Goal: Obtain resource: Download file/media

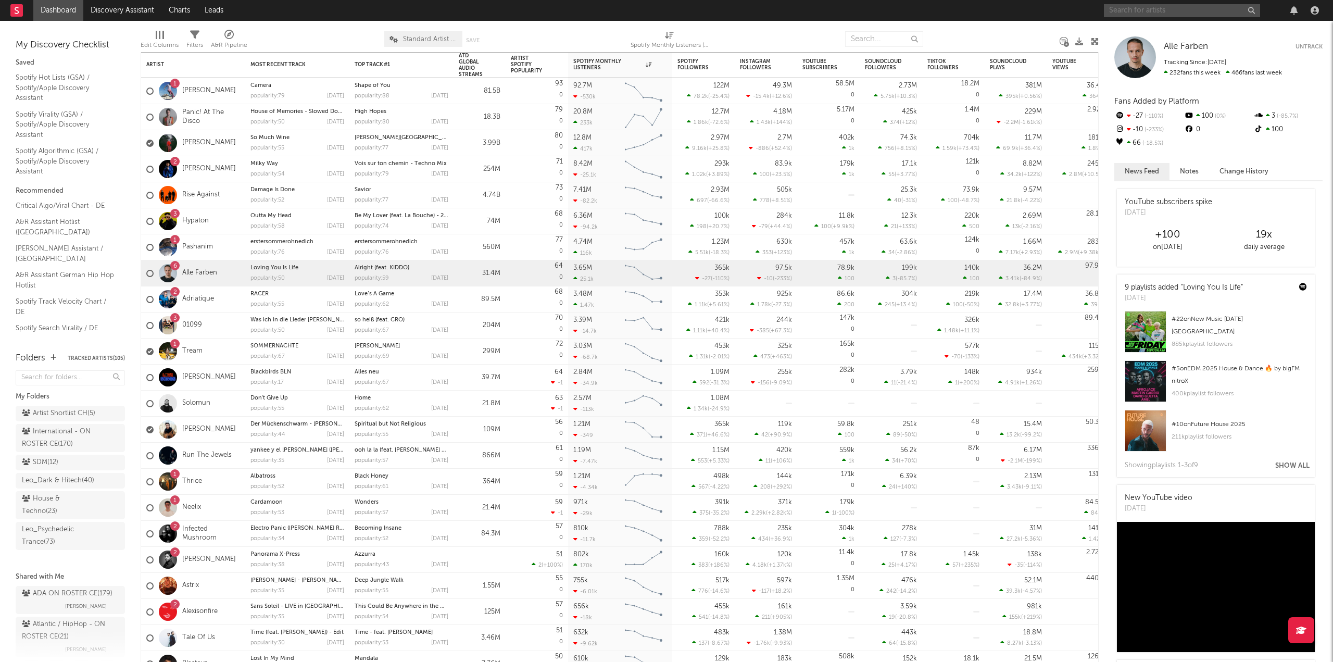
click at [1182, 15] on input "text" at bounding box center [1182, 10] width 156 height 13
paste input "Kobz2x & [PERSON_NAME]"
drag, startPoint x: 1136, startPoint y: 8, endPoint x: 1348, endPoint y: 16, distance: 212.1
click at [1333, 16] on html "Dashboard Discovery Assistant Charts Leads Kobz2x & [PERSON_NAME] Notifications…" at bounding box center [666, 331] width 1333 height 662
type input "Kobz2x"
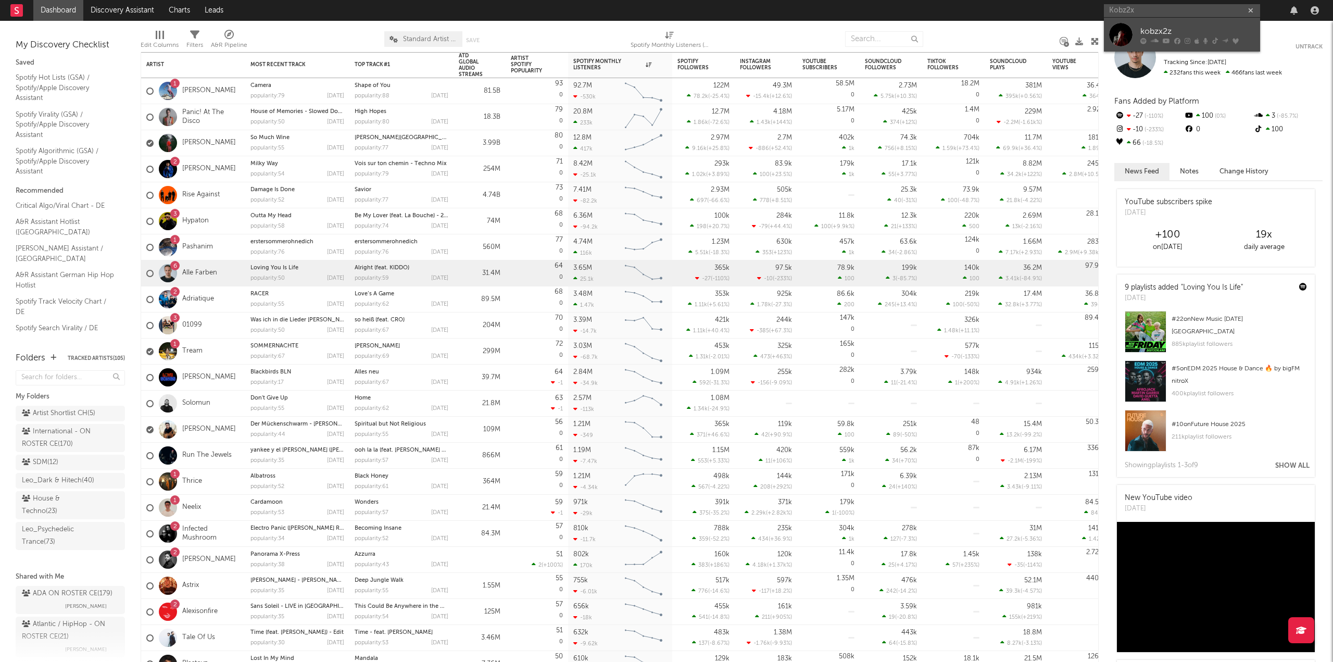
click at [1136, 19] on link "kobzx2z" at bounding box center [1182, 35] width 156 height 34
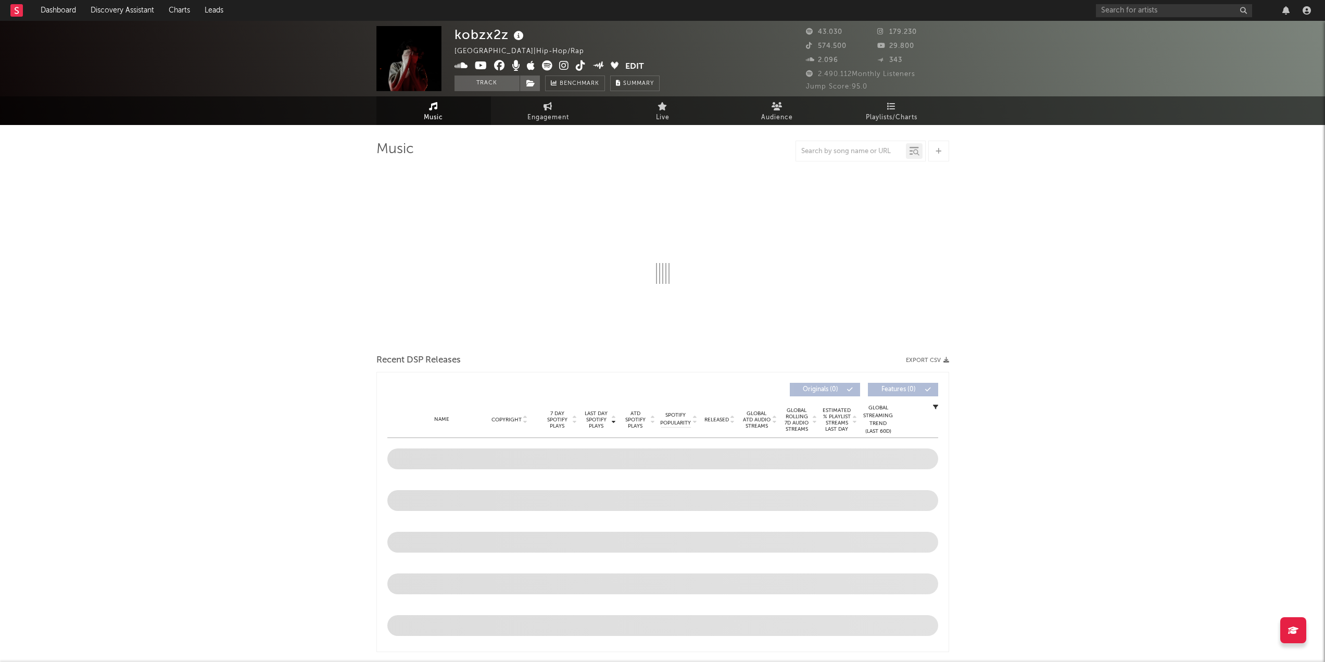
select select "6m"
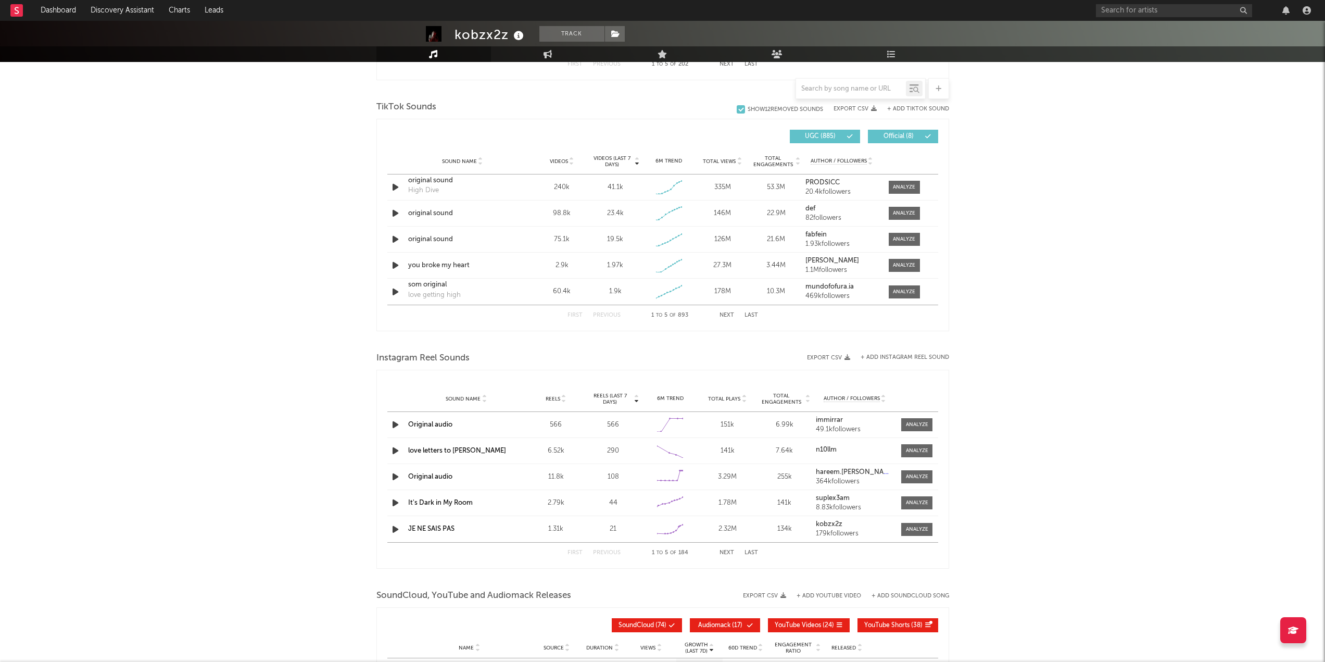
scroll to position [677, 0]
click at [587, 157] on div "Videos" at bounding box center [562, 159] width 54 height 8
click at [612, 159] on span "Videos (last 7 days)" at bounding box center [612, 159] width 42 height 12
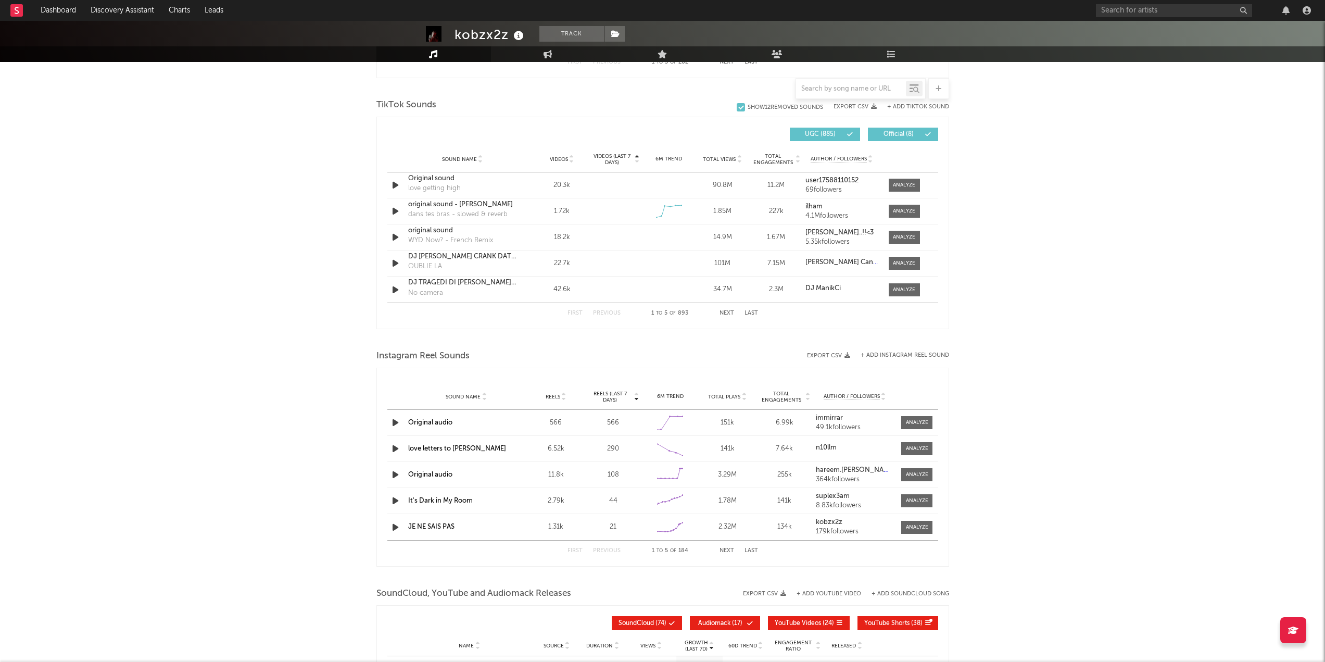
click at [612, 159] on span "Videos (last 7 days)" at bounding box center [612, 159] width 42 height 12
click at [897, 259] on div at bounding box center [904, 263] width 22 height 8
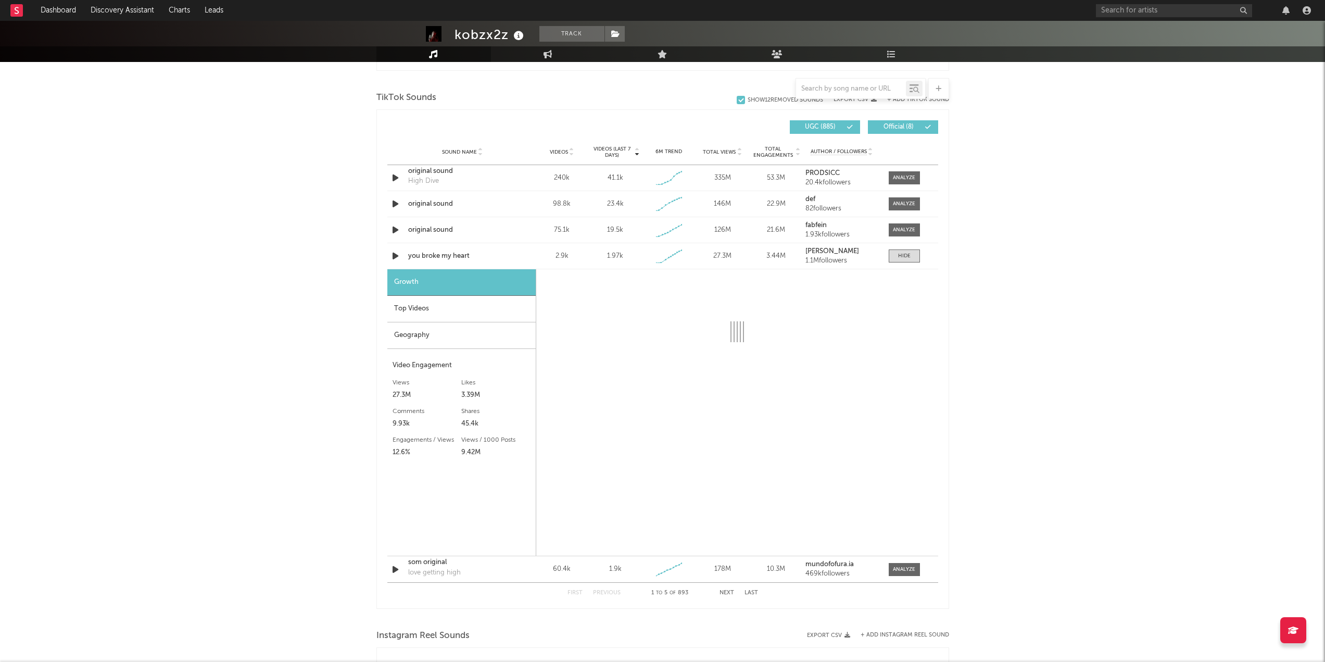
select select "1w"
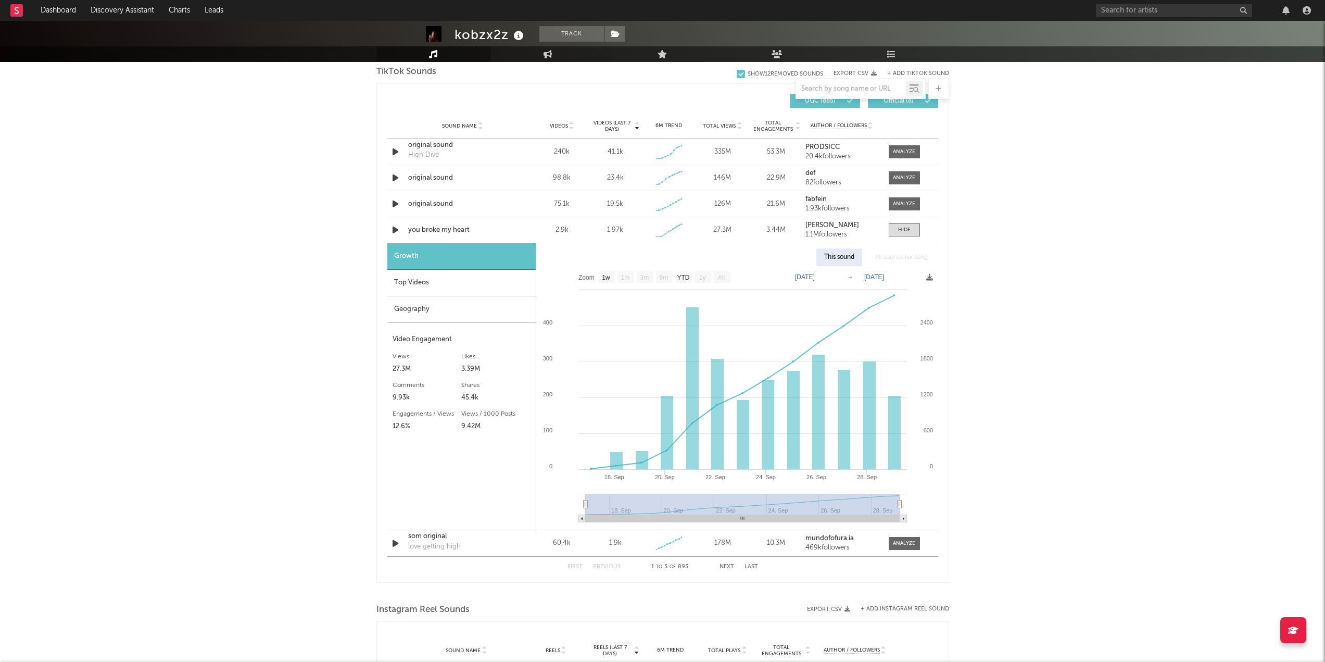
scroll to position [717, 0]
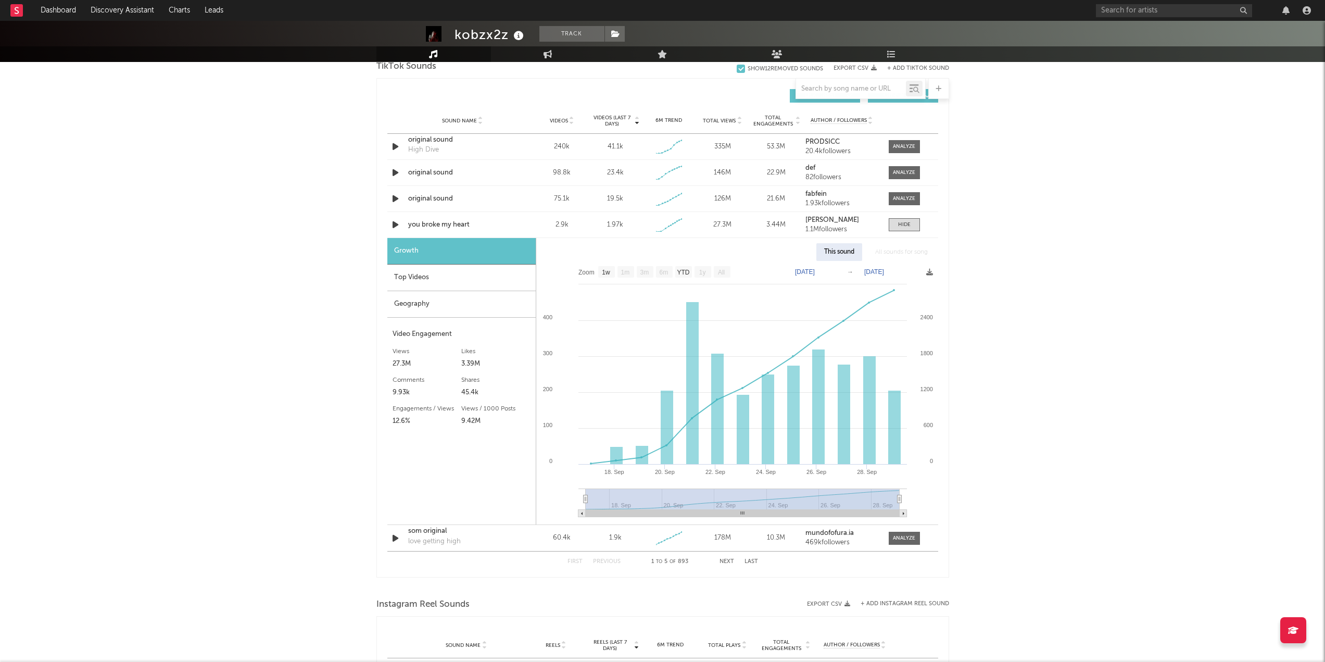
drag, startPoint x: 994, startPoint y: 297, endPoint x: 994, endPoint y: 305, distance: 7.3
click at [894, 205] on div "Sound Name original sound Videos 75.1k Videos (last 7 days) 19.5k Weekly Growth…" at bounding box center [662, 198] width 551 height 26
click at [898, 200] on div at bounding box center [904, 198] width 22 height 8
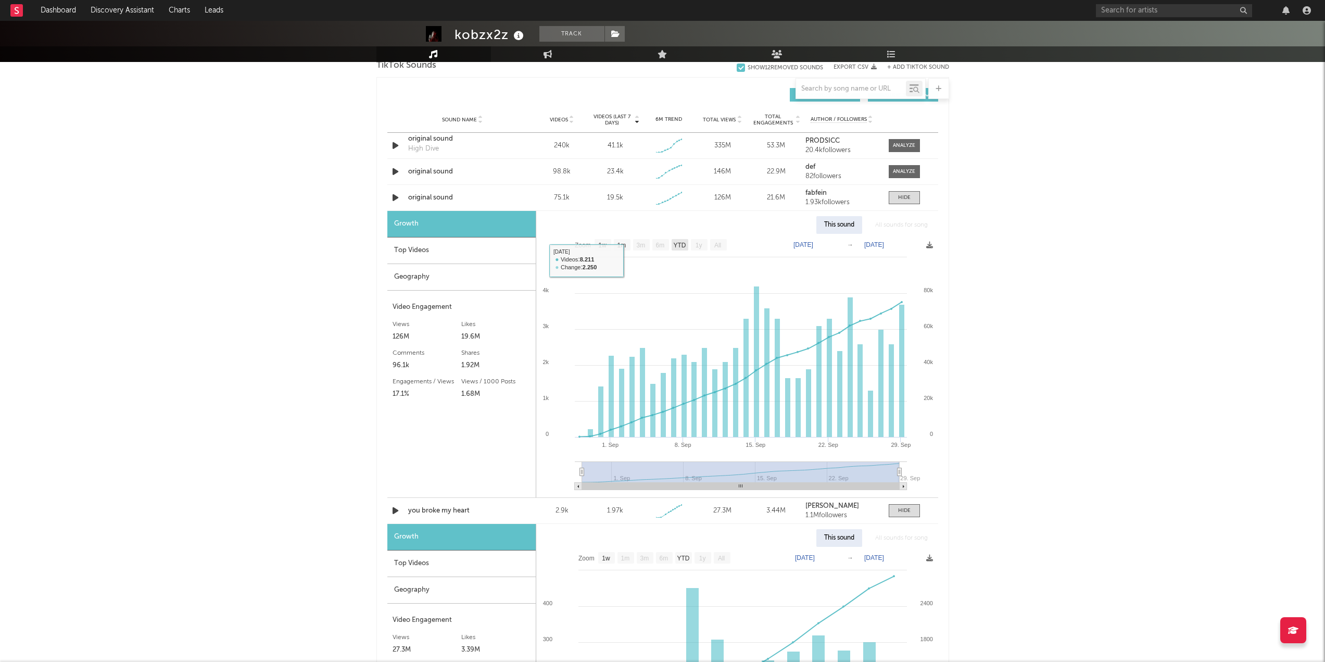
click at [688, 248] on rect at bounding box center [680, 244] width 17 height 11
select select "YTD"
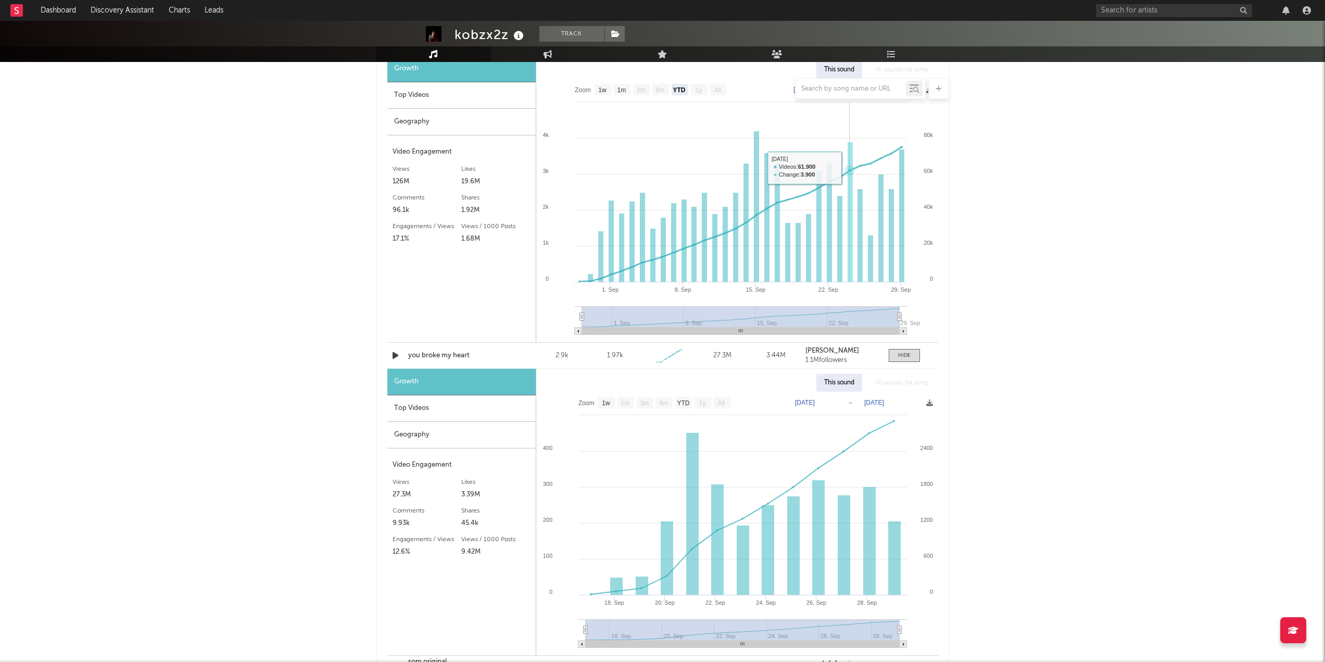
scroll to position [873, 0]
click at [683, 403] on text "YTD" at bounding box center [683, 401] width 12 height 7
select select "YTD"
drag, startPoint x: 697, startPoint y: 348, endPoint x: 1066, endPoint y: 367, distance: 369.7
drag, startPoint x: 1066, startPoint y: 367, endPoint x: 1038, endPoint y: 260, distance: 110.3
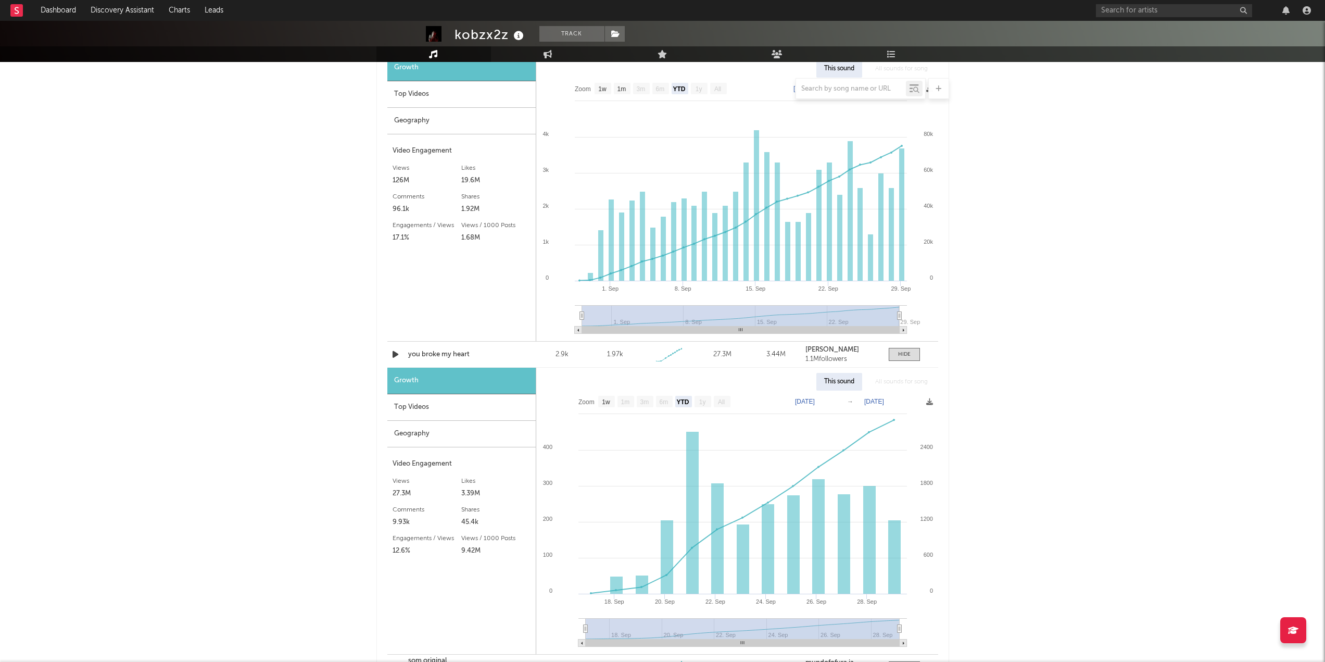
click at [1038, 260] on div "kobzx2z Track [GEOGRAPHIC_DATA] | Hip-Hop/Rap Edit Track Benchmark Summary 43.0…" at bounding box center [662, 221] width 1325 height 2147
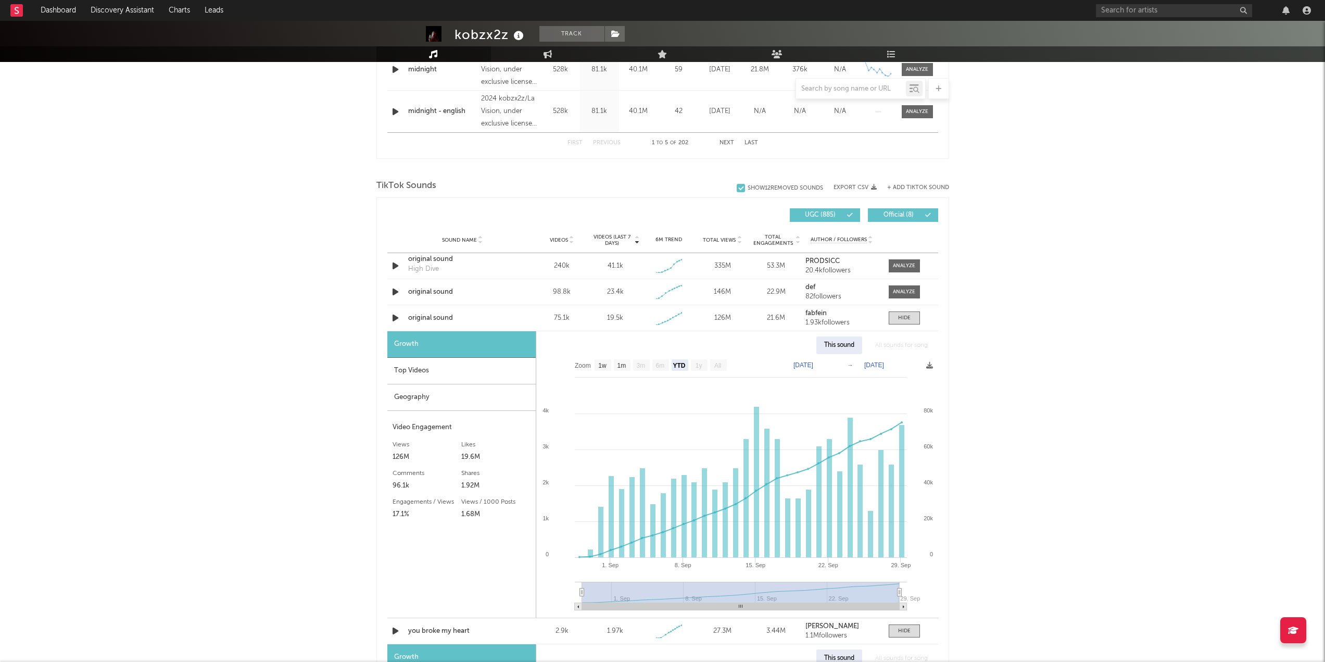
scroll to position [612, 0]
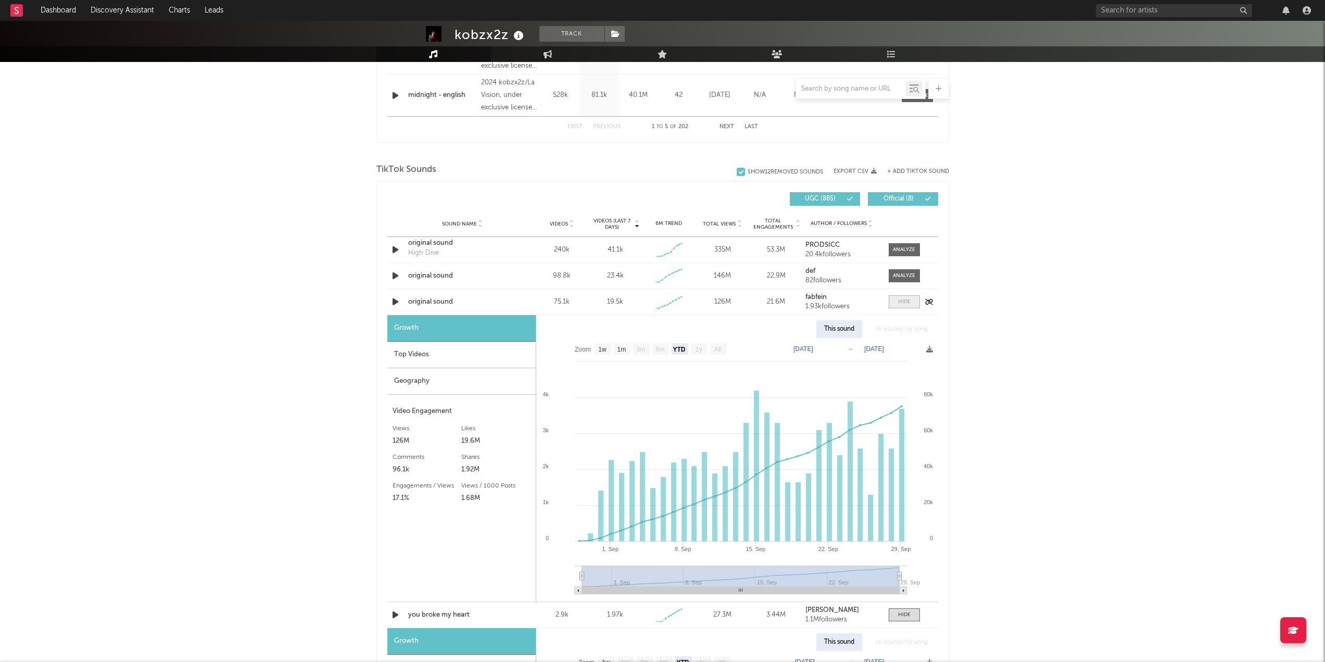
click at [905, 300] on div at bounding box center [904, 302] width 12 height 8
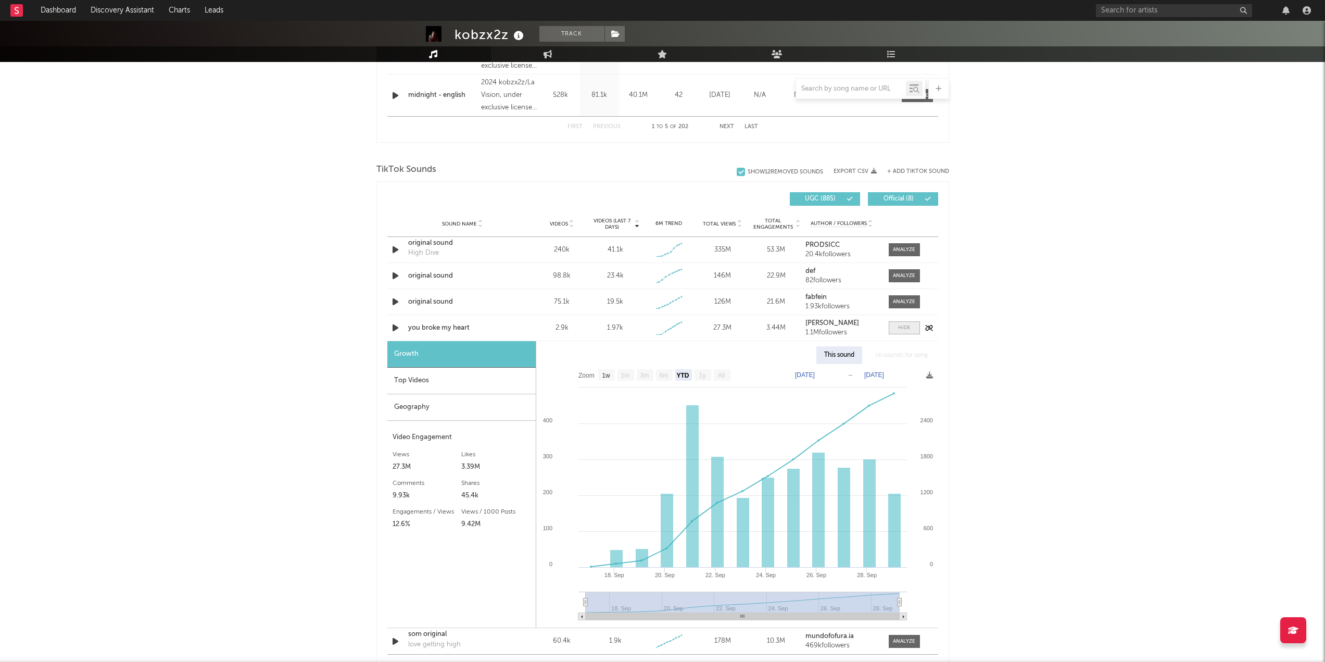
click at [909, 331] on div at bounding box center [904, 328] width 12 height 8
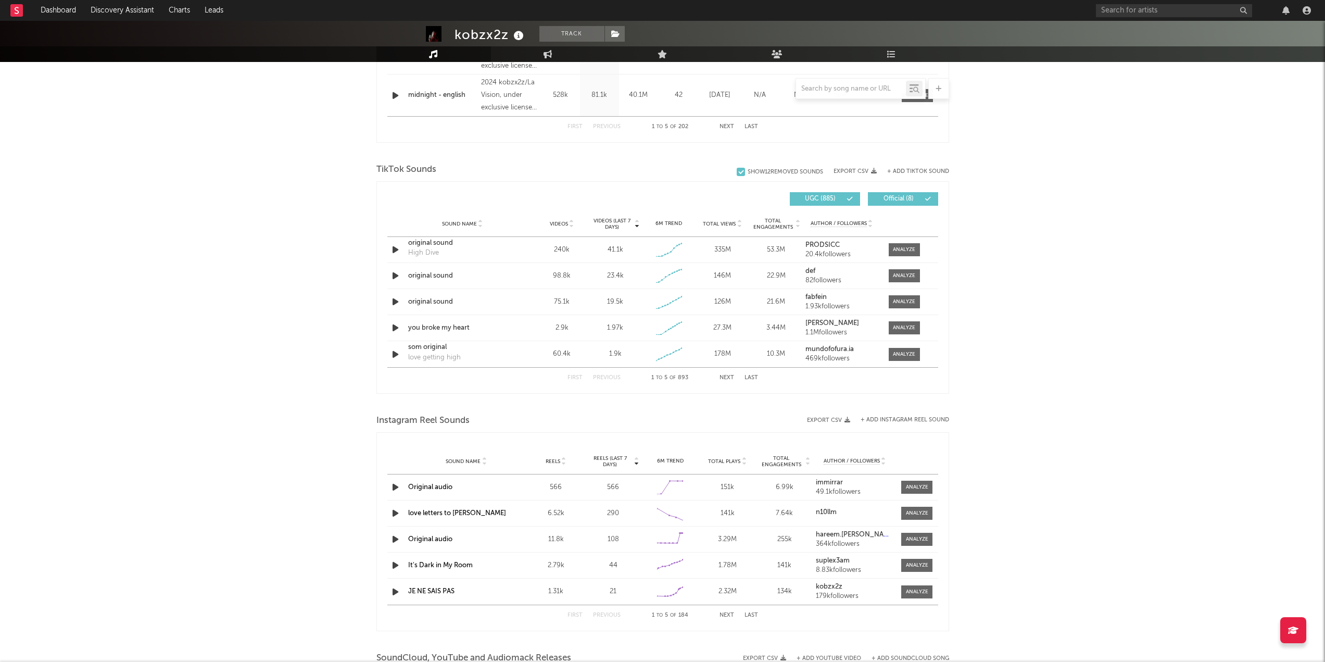
click at [1019, 335] on div "kobzx2z Track [GEOGRAPHIC_DATA] | Hip-Hop/Rap Edit Track Benchmark Summary 43.0…" at bounding box center [662, 194] width 1325 height 1573
click at [1023, 336] on div "kobzx2z Track [GEOGRAPHIC_DATA] | Hip-Hop/Rap Edit Track Benchmark Summary 43.0…" at bounding box center [662, 194] width 1325 height 1573
click at [683, 272] on div "Created with Highcharts 10.3.3" at bounding box center [669, 275] width 31 height 19
click at [682, 272] on div "Created with Highcharts 10.3.3" at bounding box center [669, 275] width 31 height 19
click at [899, 331] on div at bounding box center [904, 328] width 22 height 8
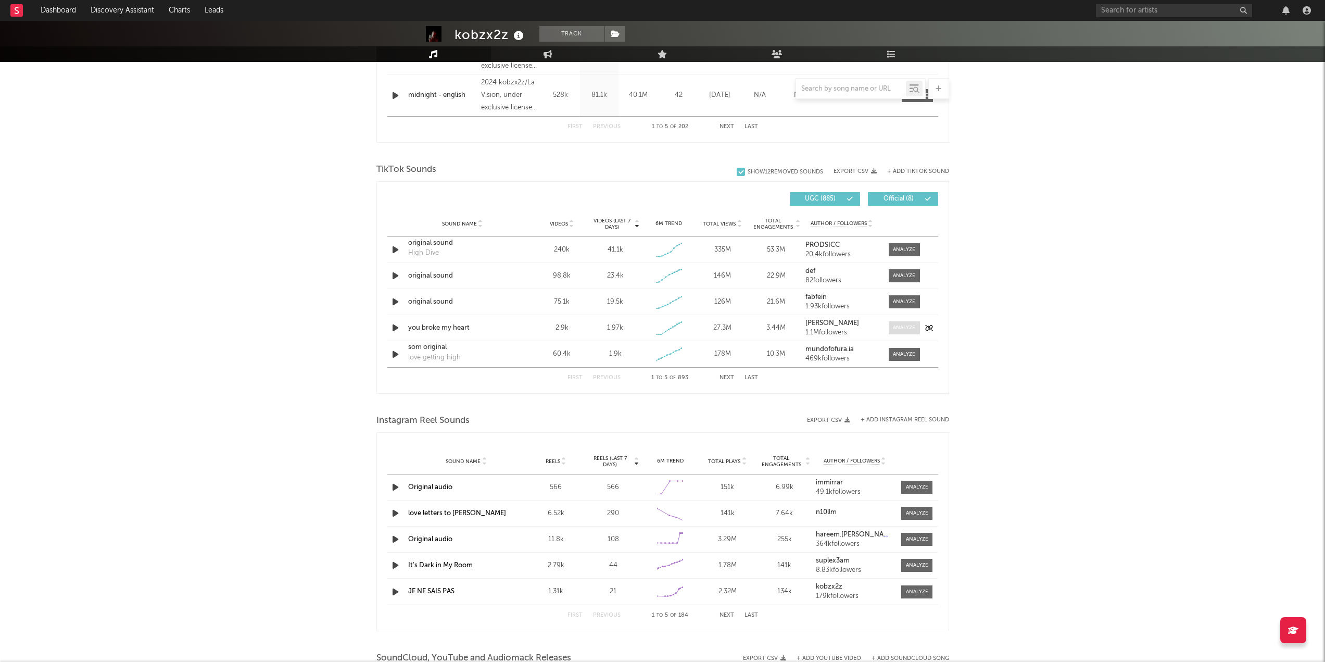
select select "1w"
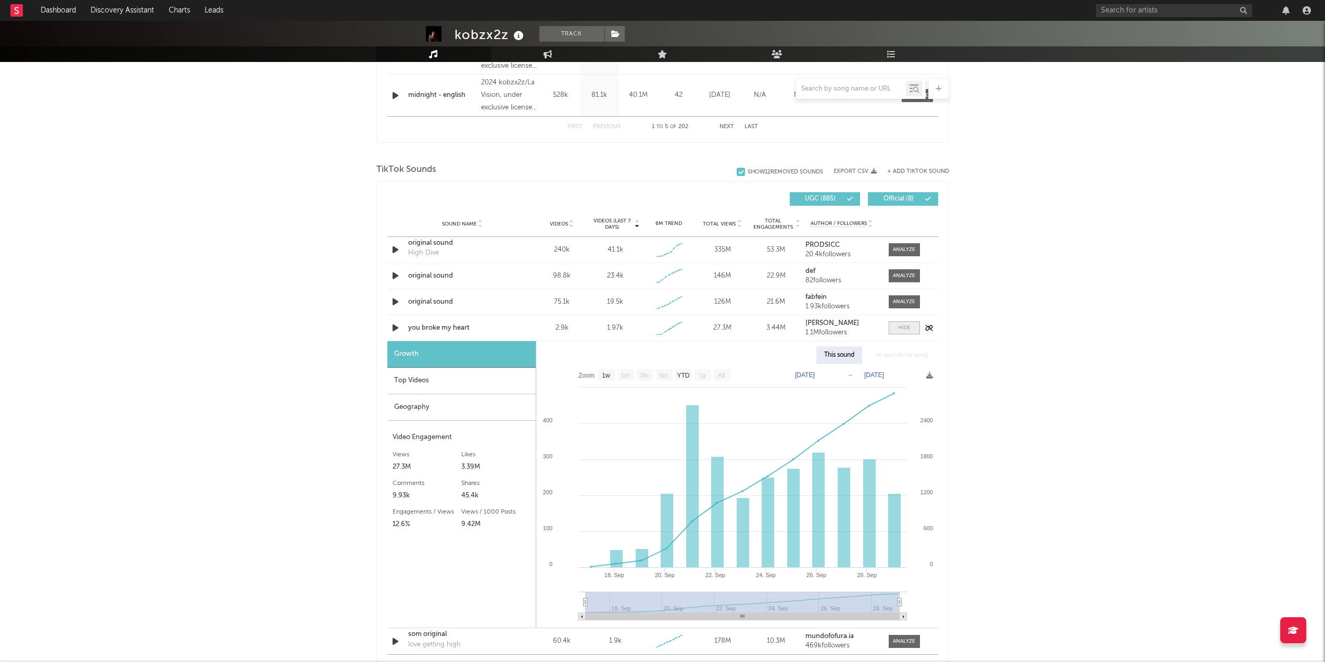
click at [898, 331] on div at bounding box center [904, 328] width 12 height 8
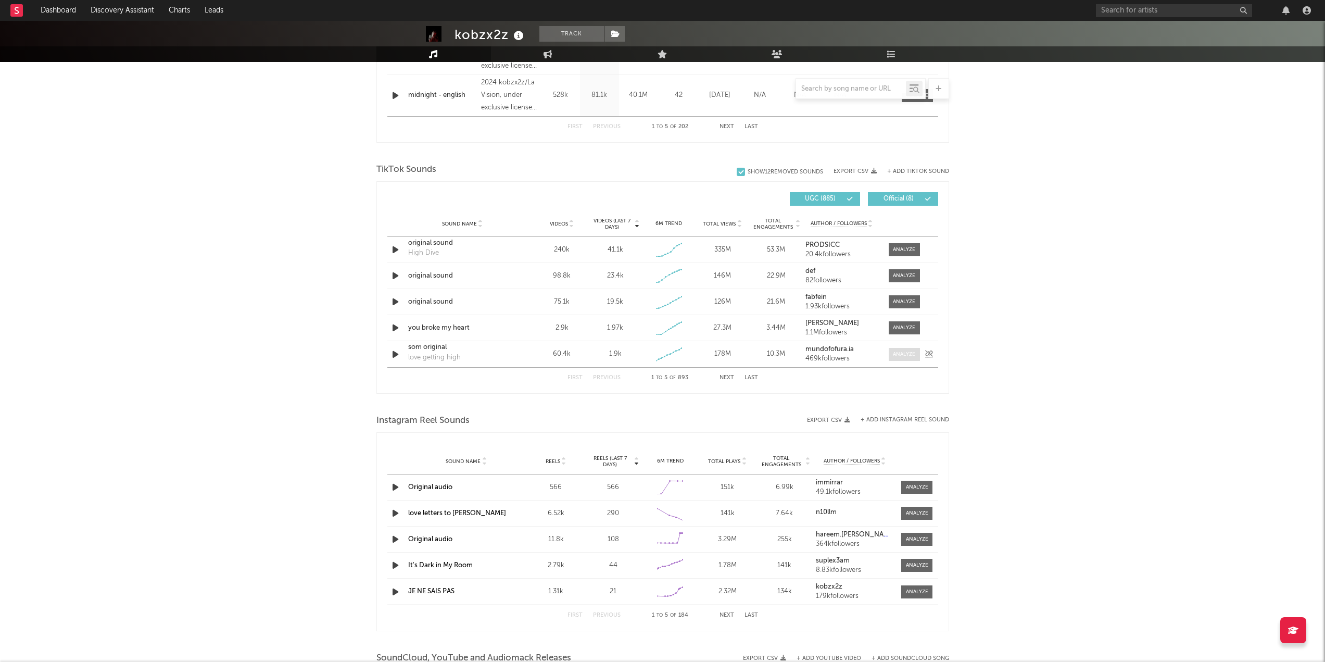
click at [897, 349] on span at bounding box center [904, 354] width 31 height 13
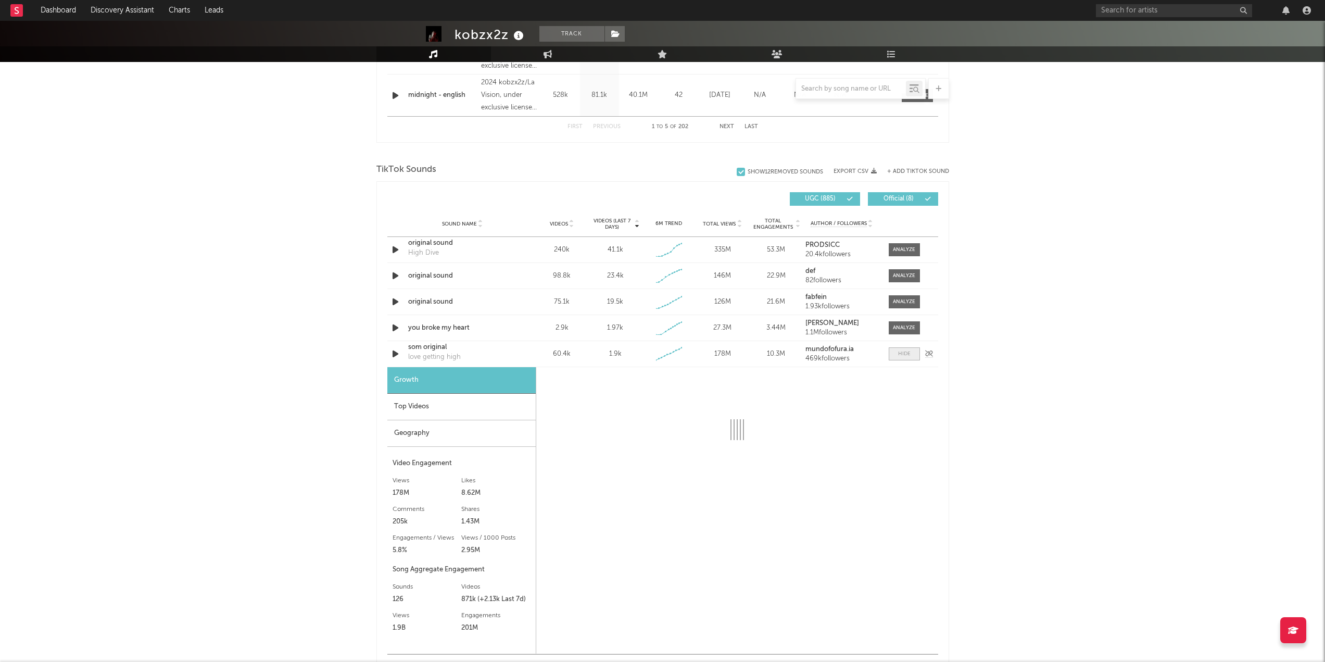
select select "6m"
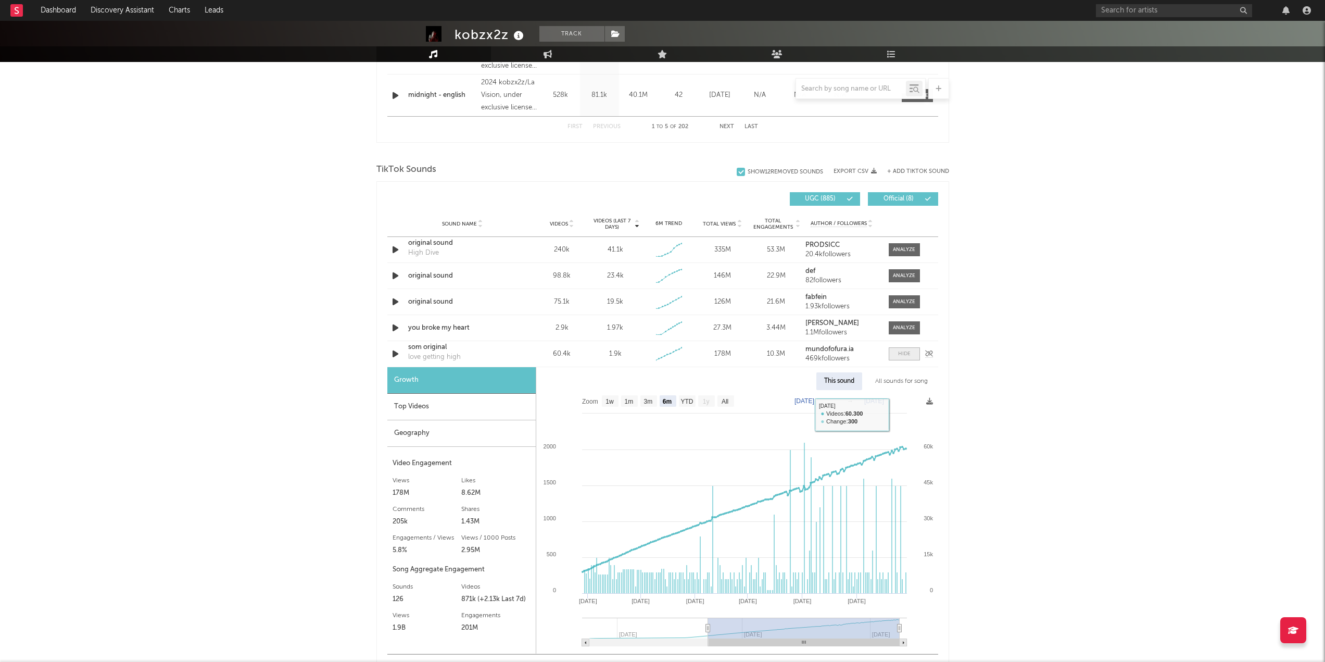
click at [904, 354] on div at bounding box center [904, 354] width 12 height 8
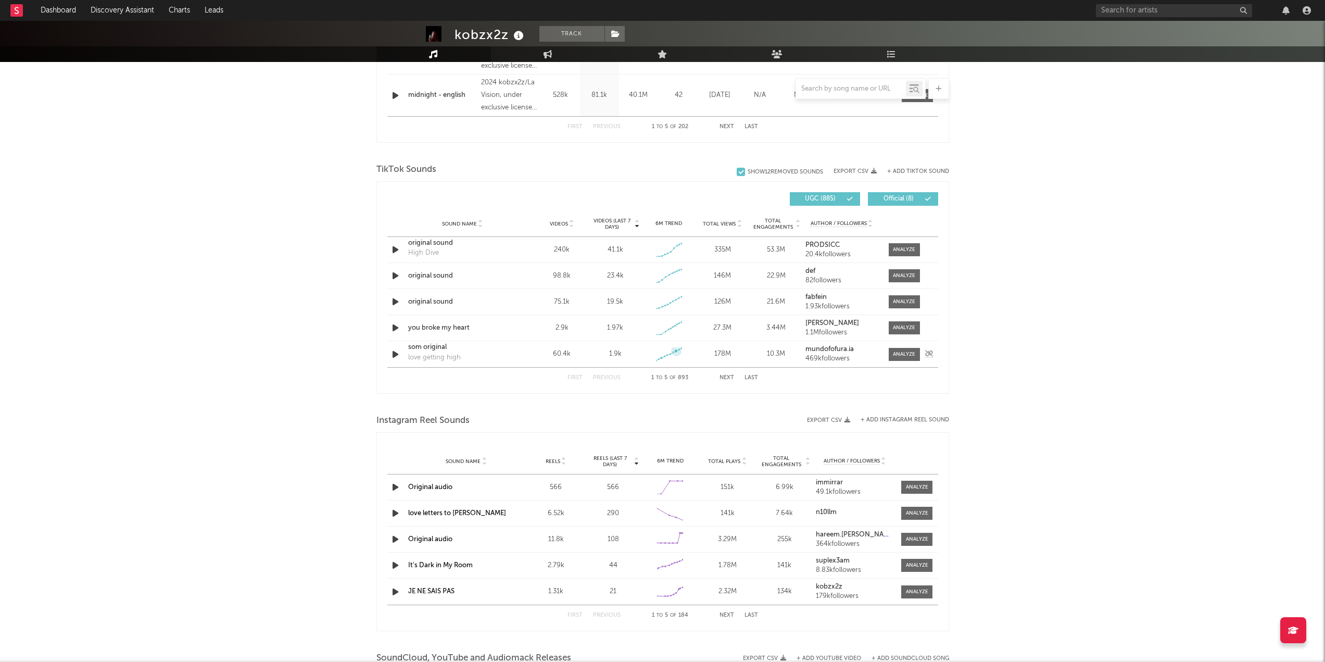
click at [675, 351] on icon at bounding box center [676, 351] width 4 height 4
click at [681, 348] on icon at bounding box center [679, 349] width 4 height 4
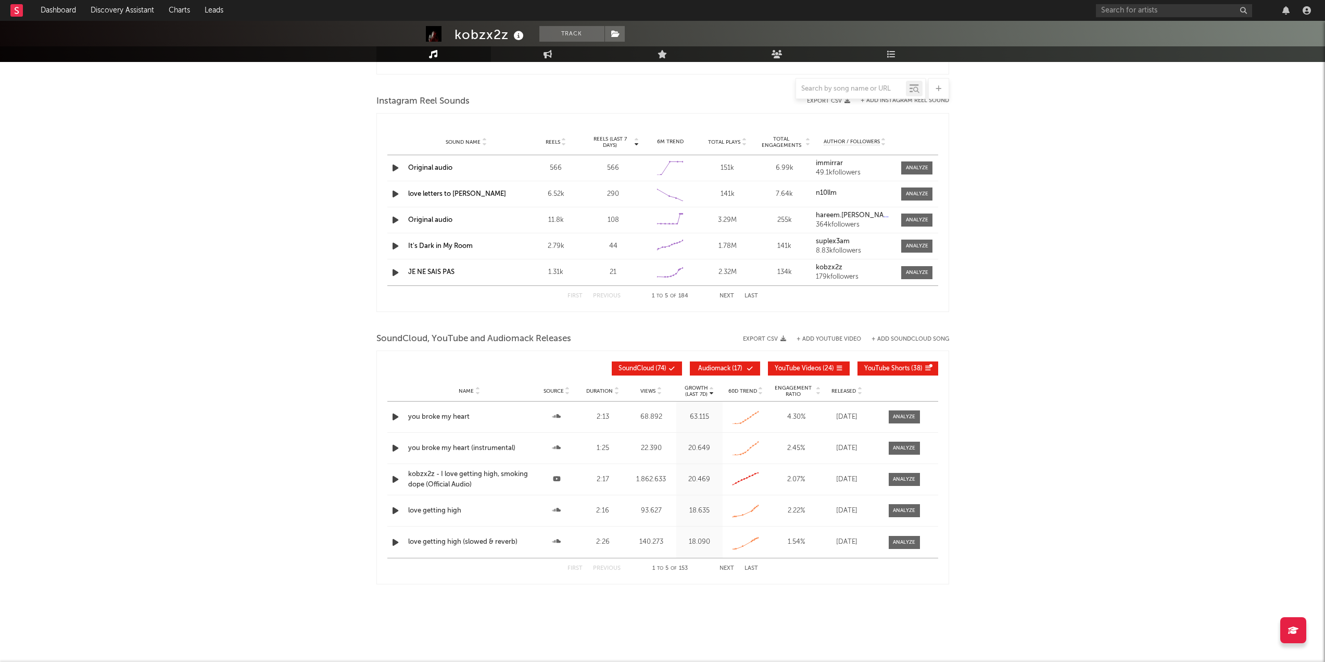
drag, startPoint x: 989, startPoint y: 450, endPoint x: 990, endPoint y: 461, distance: 11.5
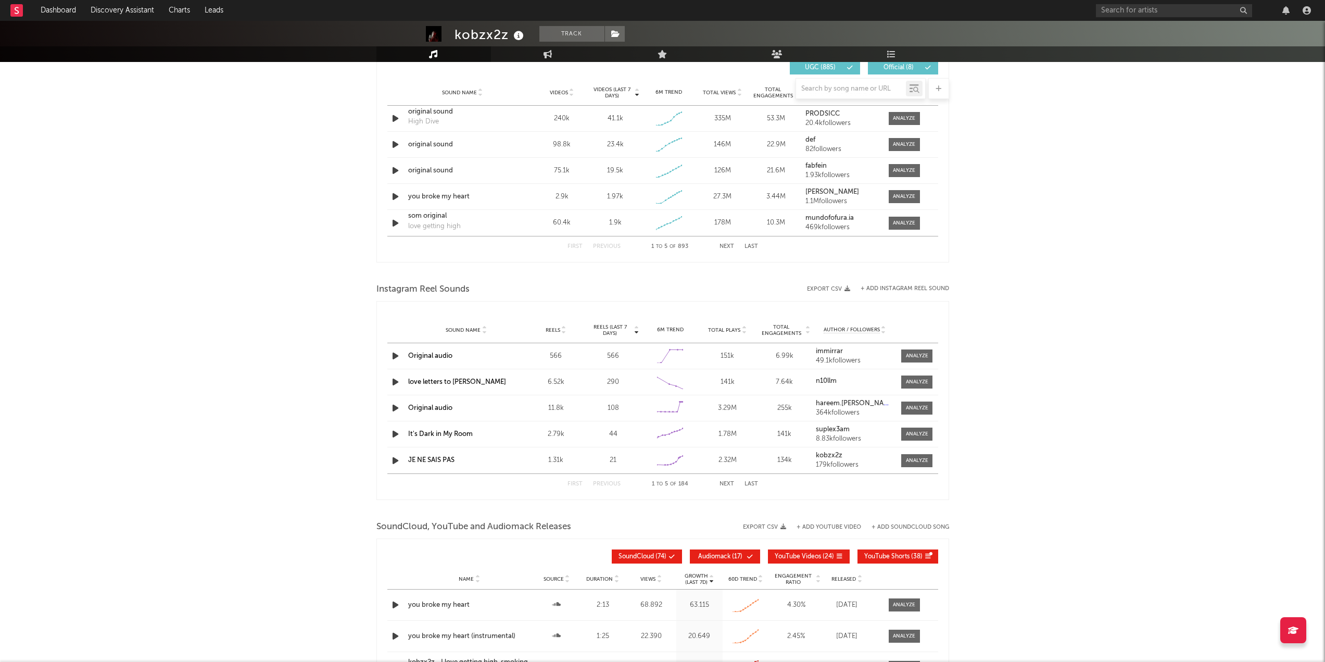
scroll to position [0, 0]
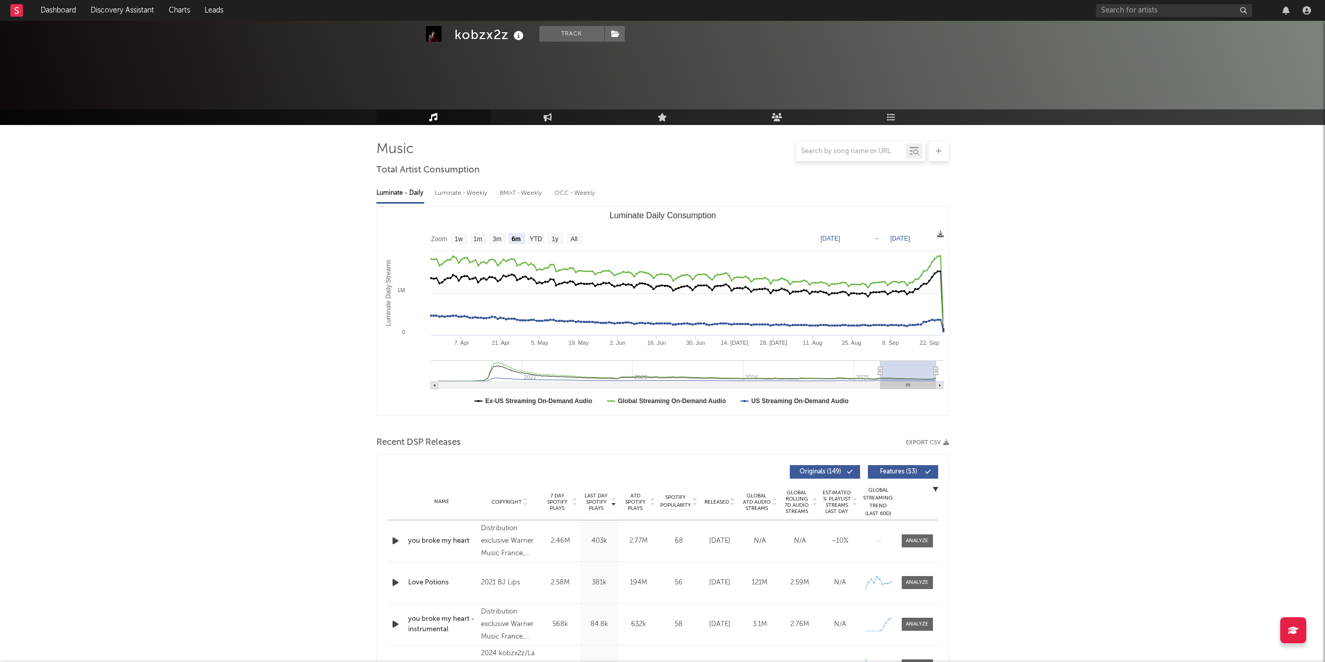
drag, startPoint x: 985, startPoint y: 211, endPoint x: 984, endPoint y: 185, distance: 26.1
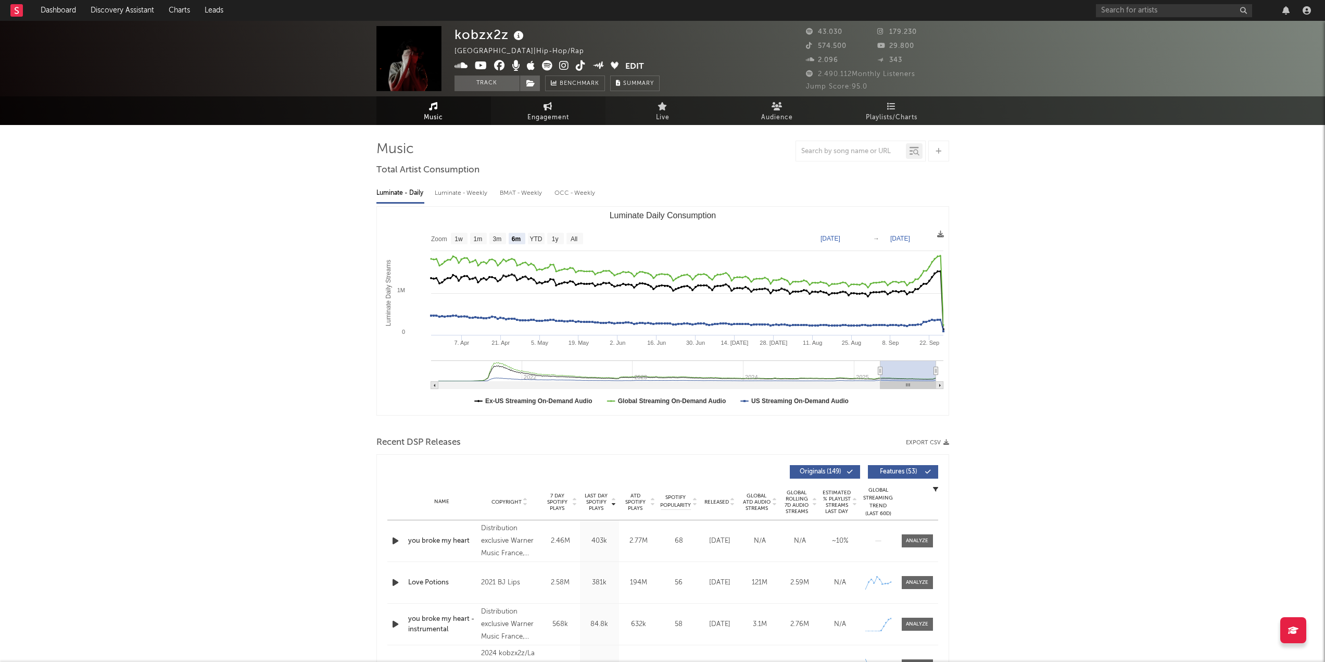
click at [531, 120] on span "Engagement" at bounding box center [549, 117] width 42 height 12
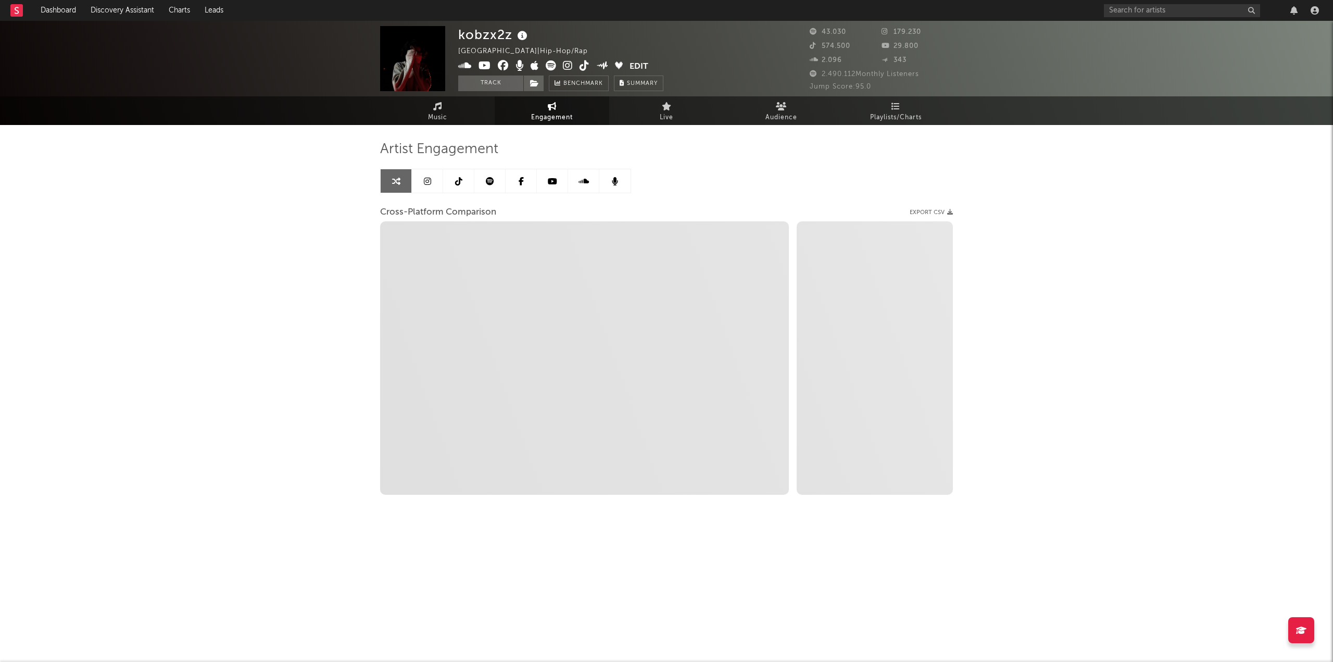
select select "1w"
click at [461, 190] on link at bounding box center [458, 180] width 31 height 23
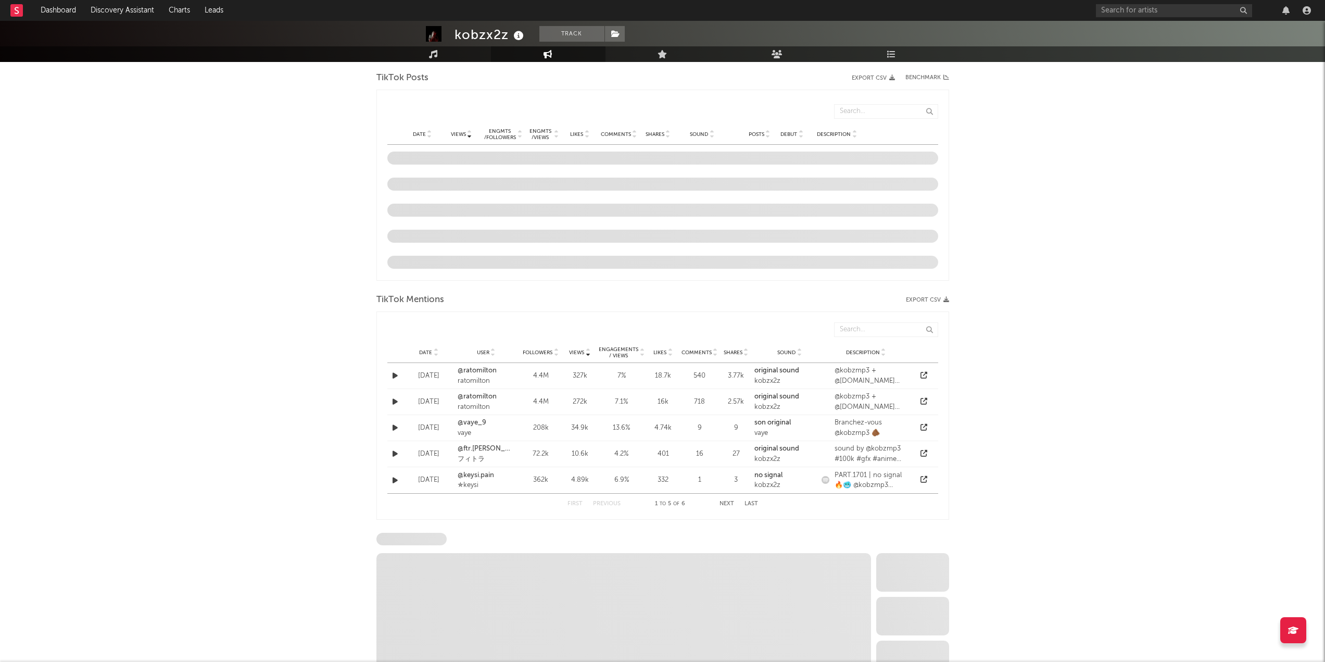
select select "6m"
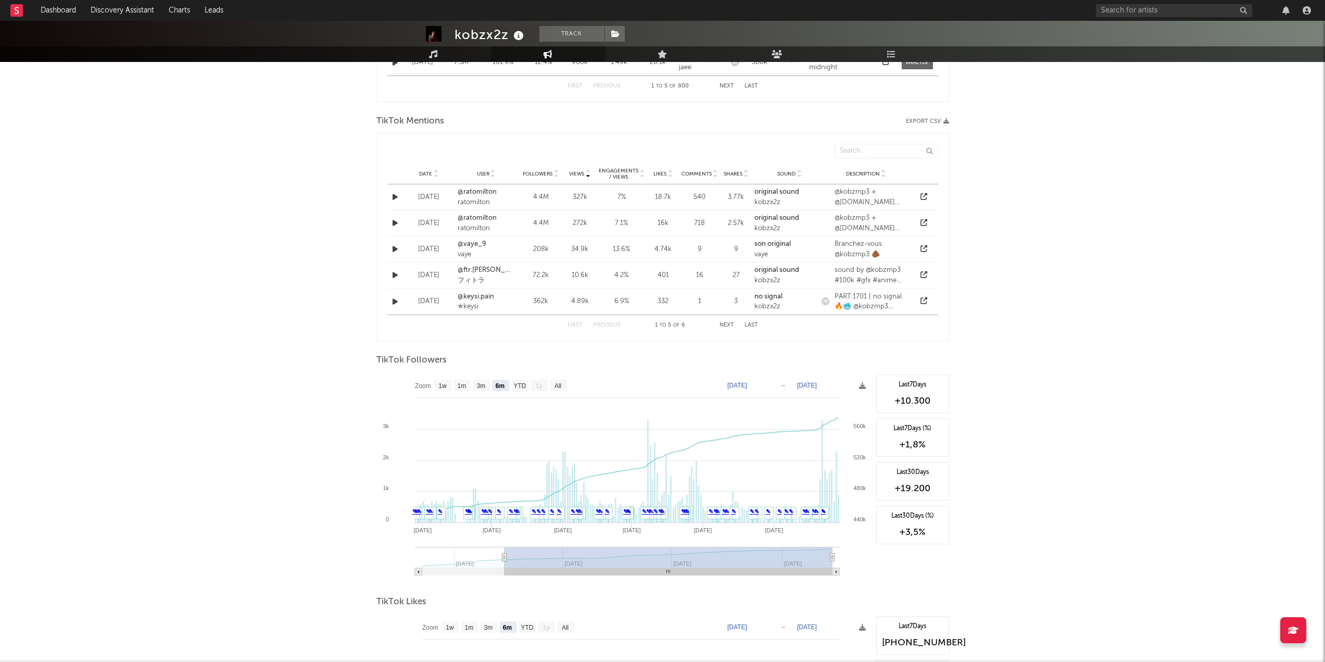
scroll to position [729, 0]
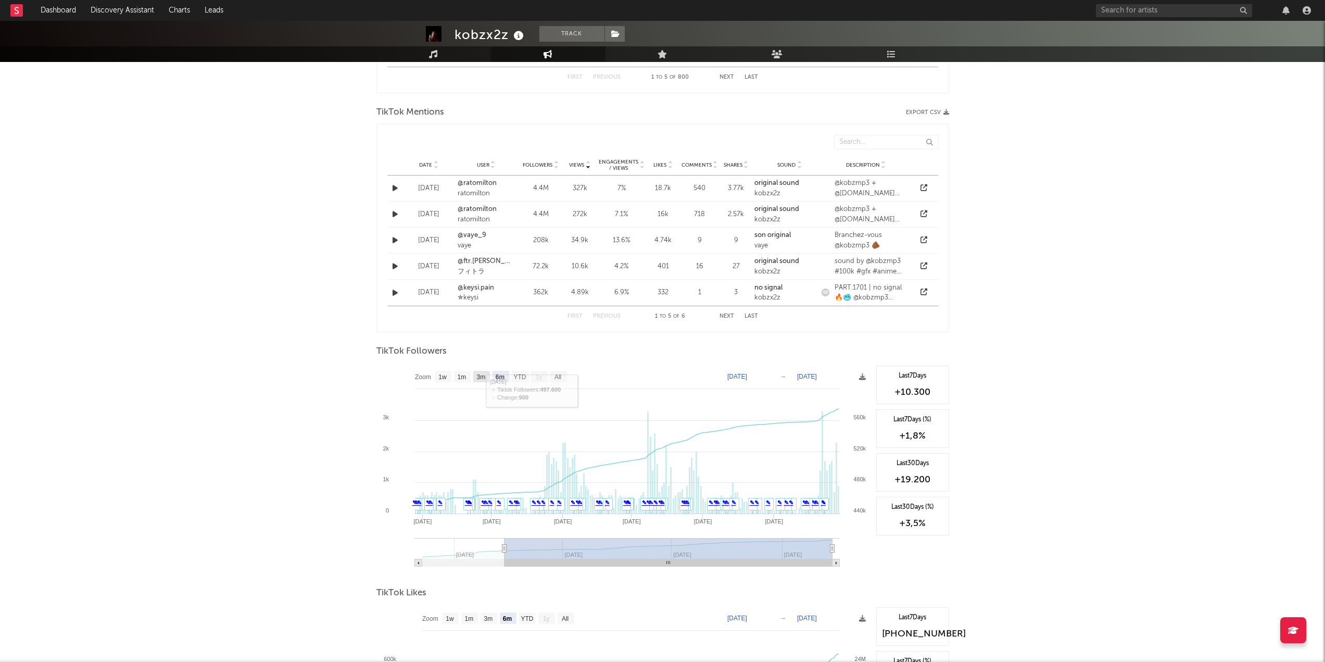
click at [463, 373] on text "1m" at bounding box center [461, 376] width 9 height 7
select select "1m"
type input "[DATE]"
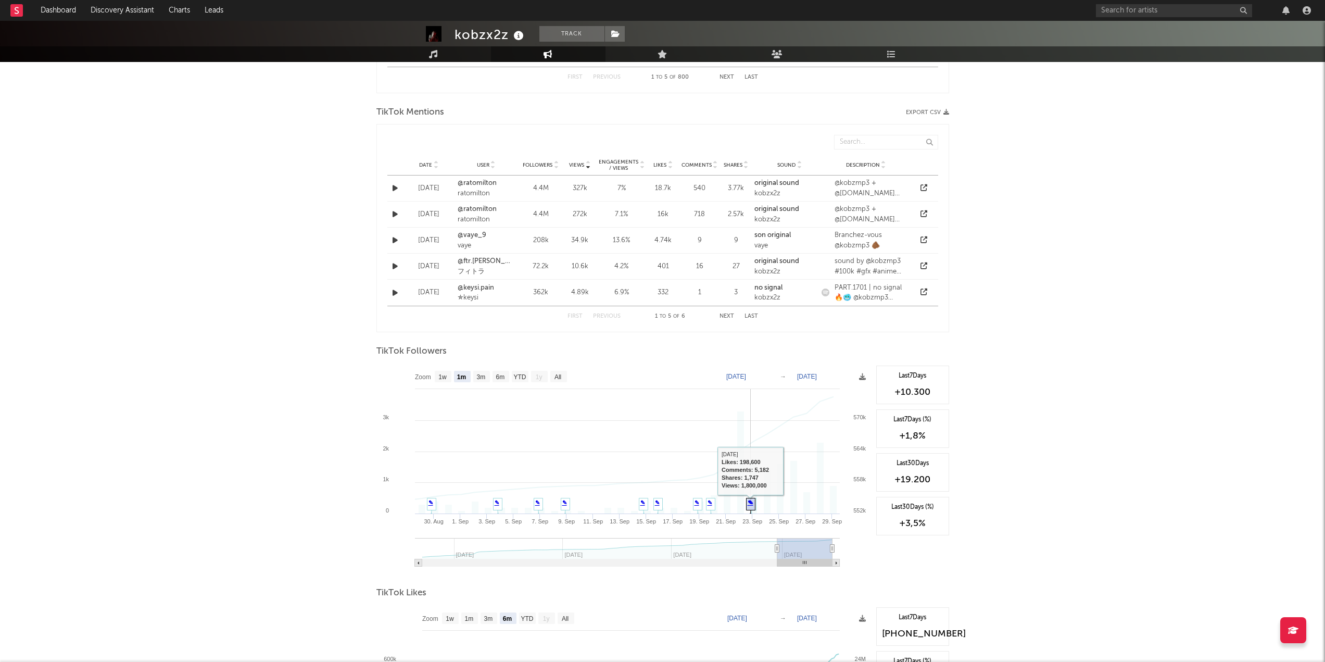
click at [750, 505] on link "✎" at bounding box center [750, 502] width 5 height 6
click at [712, 503] on link "✎" at bounding box center [710, 502] width 5 height 6
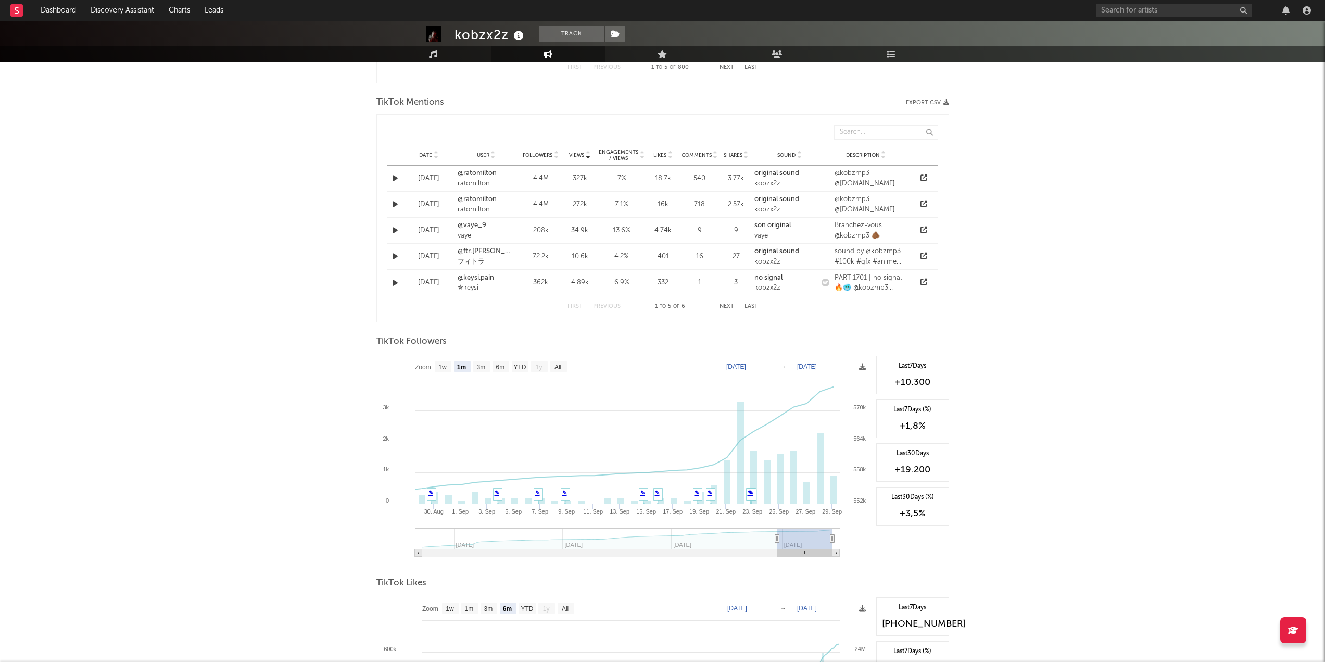
drag, startPoint x: 311, startPoint y: 277, endPoint x: 309, endPoint y: 293, distance: 16.2
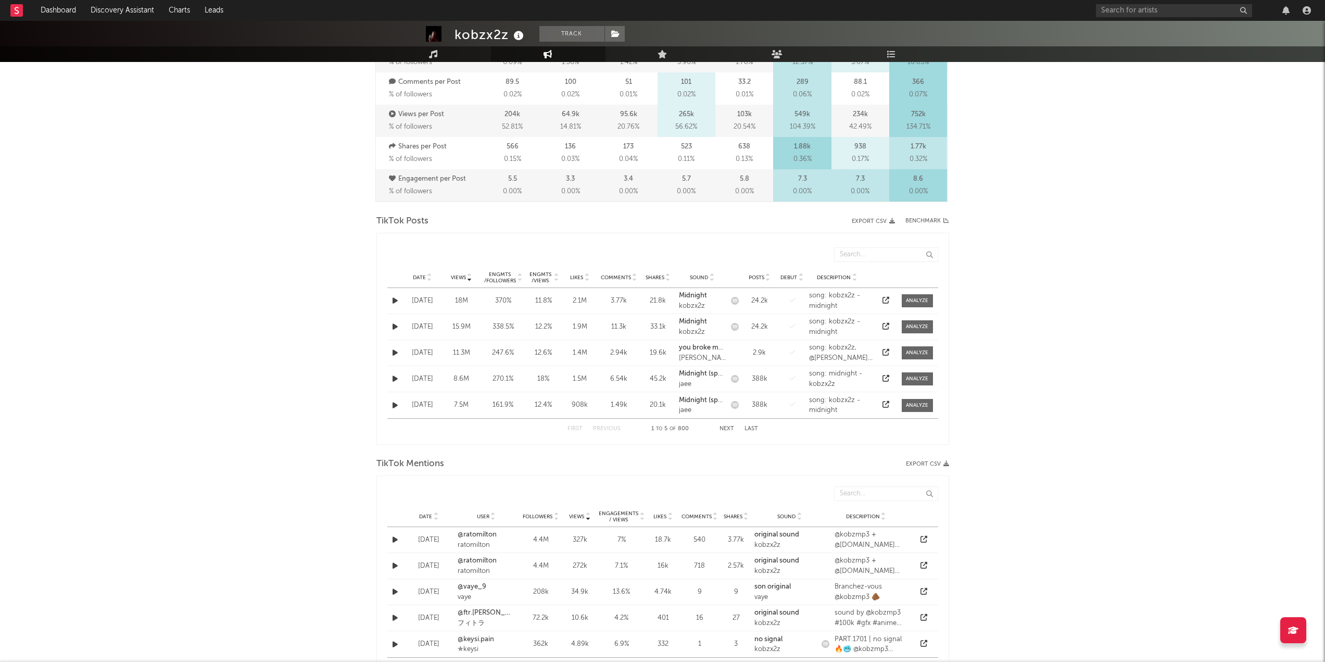
scroll to position [376, 0]
click at [466, 275] on div at bounding box center [469, 278] width 6 height 8
drag, startPoint x: 543, startPoint y: 363, endPoint x: 746, endPoint y: 345, distance: 203.9
drag, startPoint x: 746, startPoint y: 345, endPoint x: 1063, endPoint y: 353, distance: 317.2
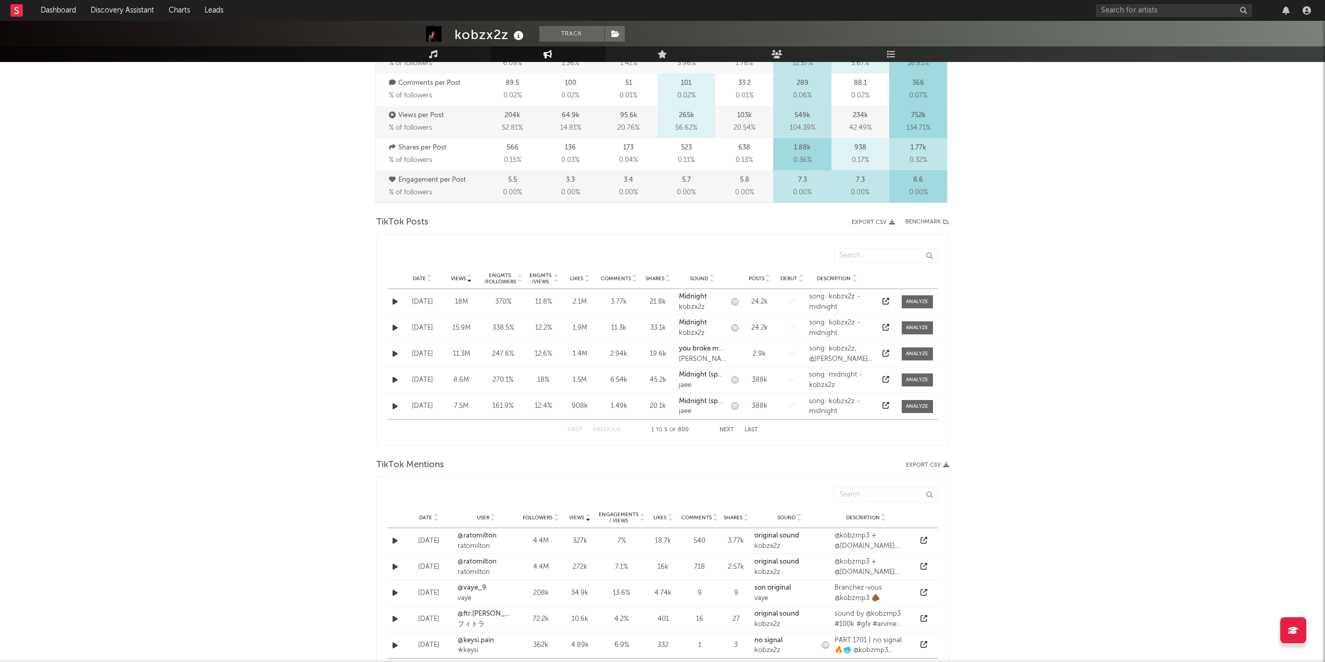
drag, startPoint x: 1063, startPoint y: 353, endPoint x: 980, endPoint y: 354, distance: 83.3
click at [980, 354] on div "kobzx2z Track [GEOGRAPHIC_DATA] | Hip-Hop/Rap Edit Track Benchmark Summary 43.0…" at bounding box center [662, 442] width 1325 height 1597
click at [919, 352] on div at bounding box center [917, 354] width 22 height 8
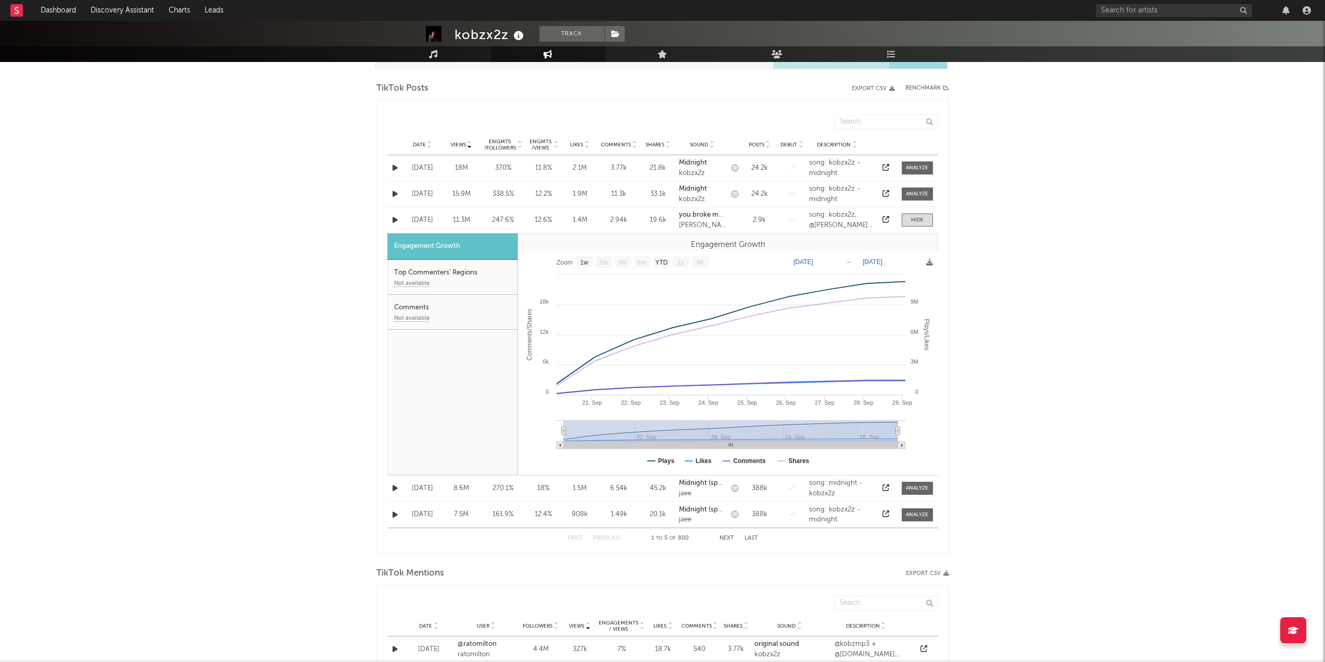
scroll to position [533, 0]
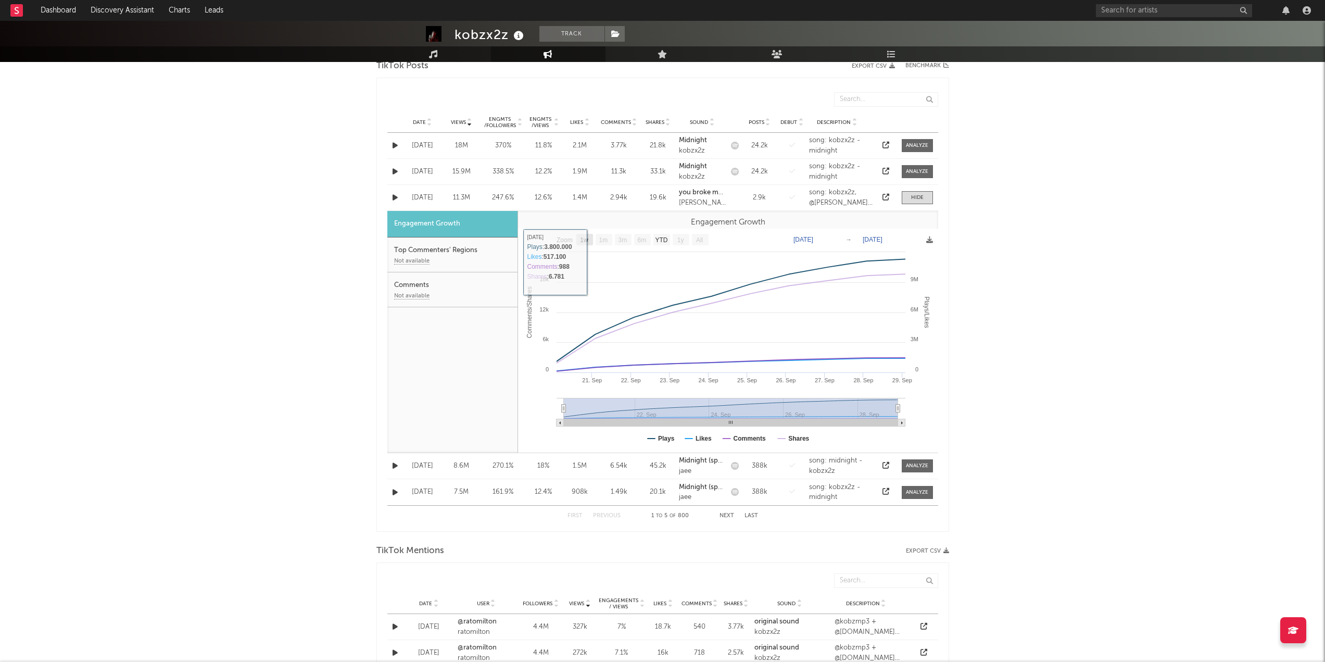
click at [582, 236] on text "1w" at bounding box center [584, 239] width 8 height 7
select select "1w"
type input "[DATE]"
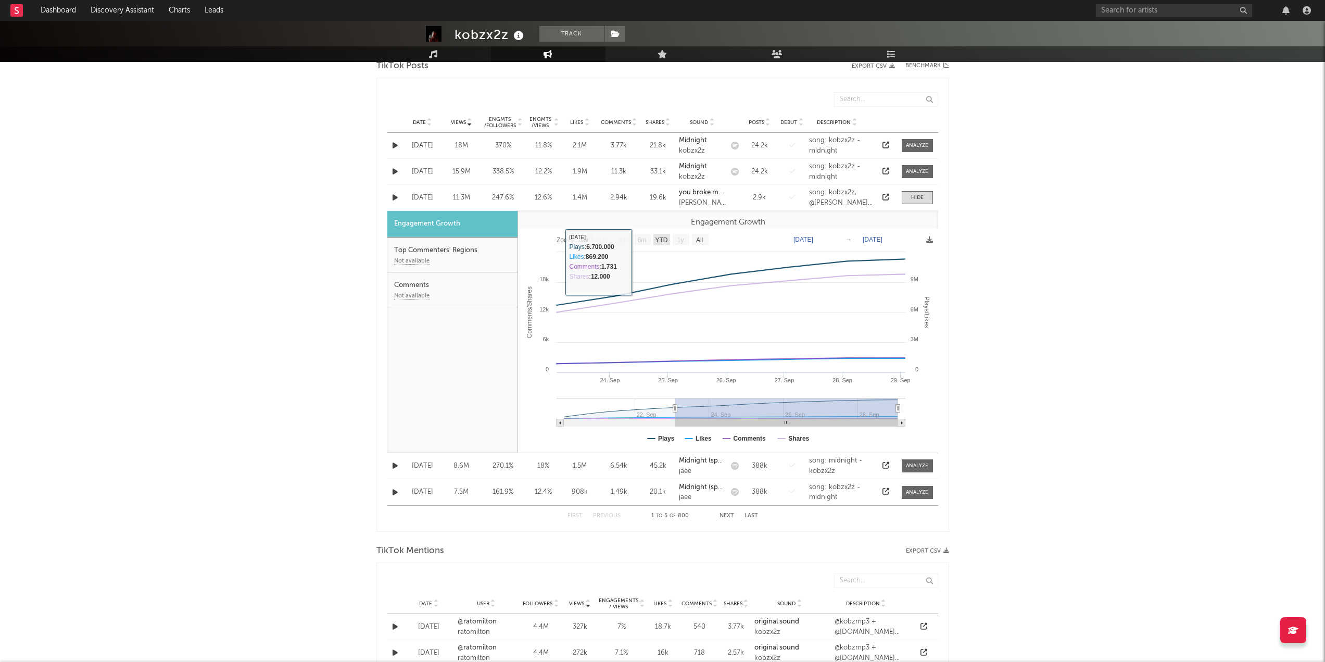
click at [678, 236] on text "1y" at bounding box center [680, 239] width 7 height 7
drag, startPoint x: 719, startPoint y: 236, endPoint x: 710, endPoint y: 239, distance: 9.2
click at [718, 237] on rect at bounding box center [728, 341] width 420 height 224
drag, startPoint x: 704, startPoint y: 240, endPoint x: 696, endPoint y: 273, distance: 33.8
click at [704, 241] on rect at bounding box center [700, 239] width 17 height 11
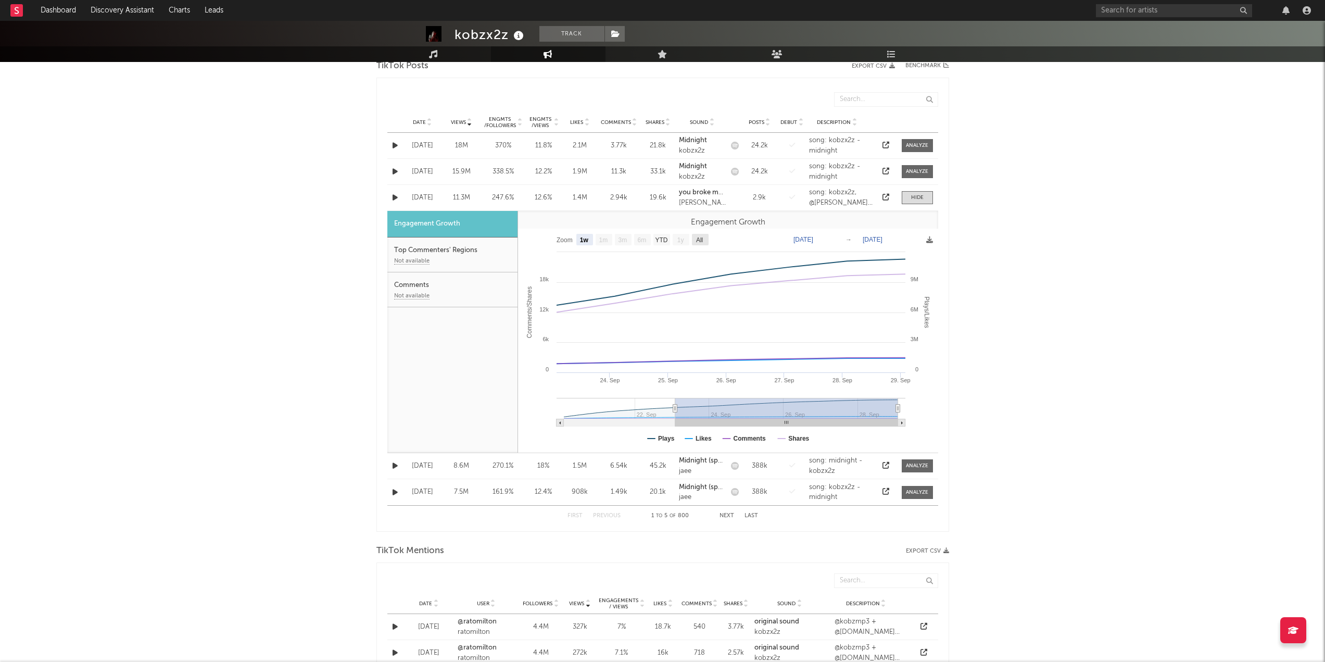
select select "All"
type input "[DATE]"
click at [461, 281] on div "Comments Not available" at bounding box center [452, 289] width 130 height 35
click at [461, 259] on div "Not available" at bounding box center [452, 261] width 117 height 12
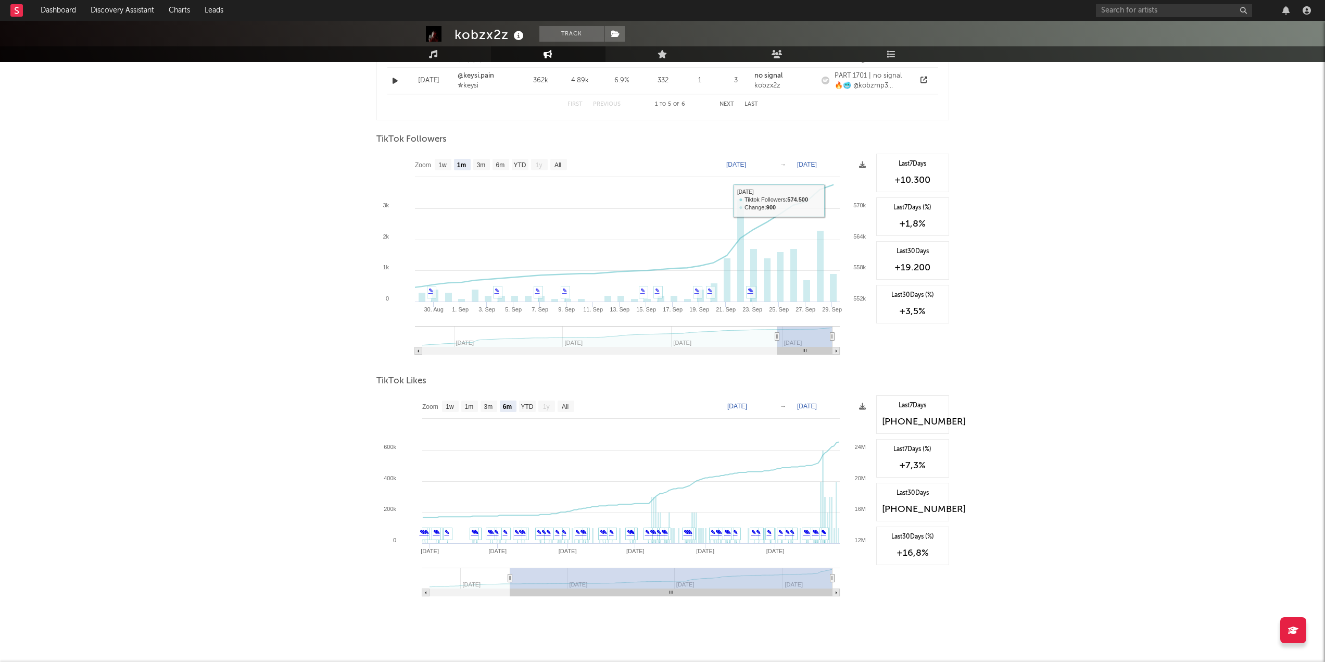
scroll to position [1198, 0]
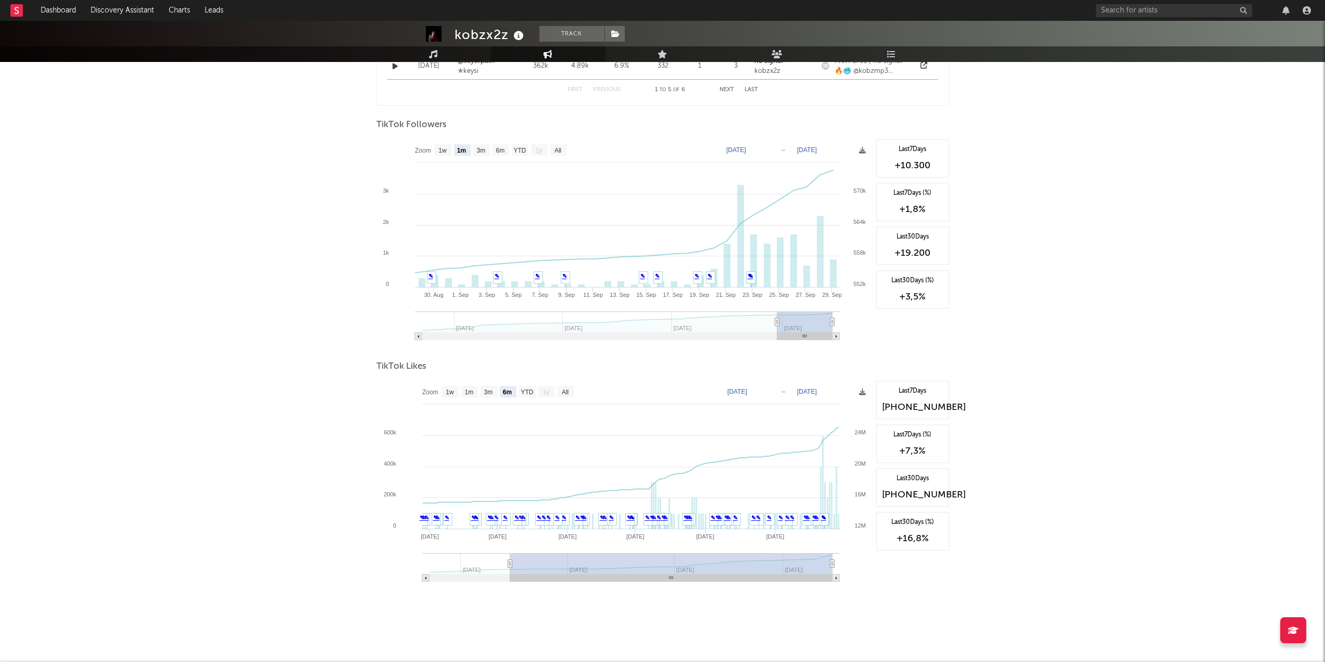
drag, startPoint x: 978, startPoint y: 355, endPoint x: 983, endPoint y: 405, distance: 49.7
click at [456, 396] on rect at bounding box center [450, 391] width 17 height 11
select select "1w"
type input "[DATE]"
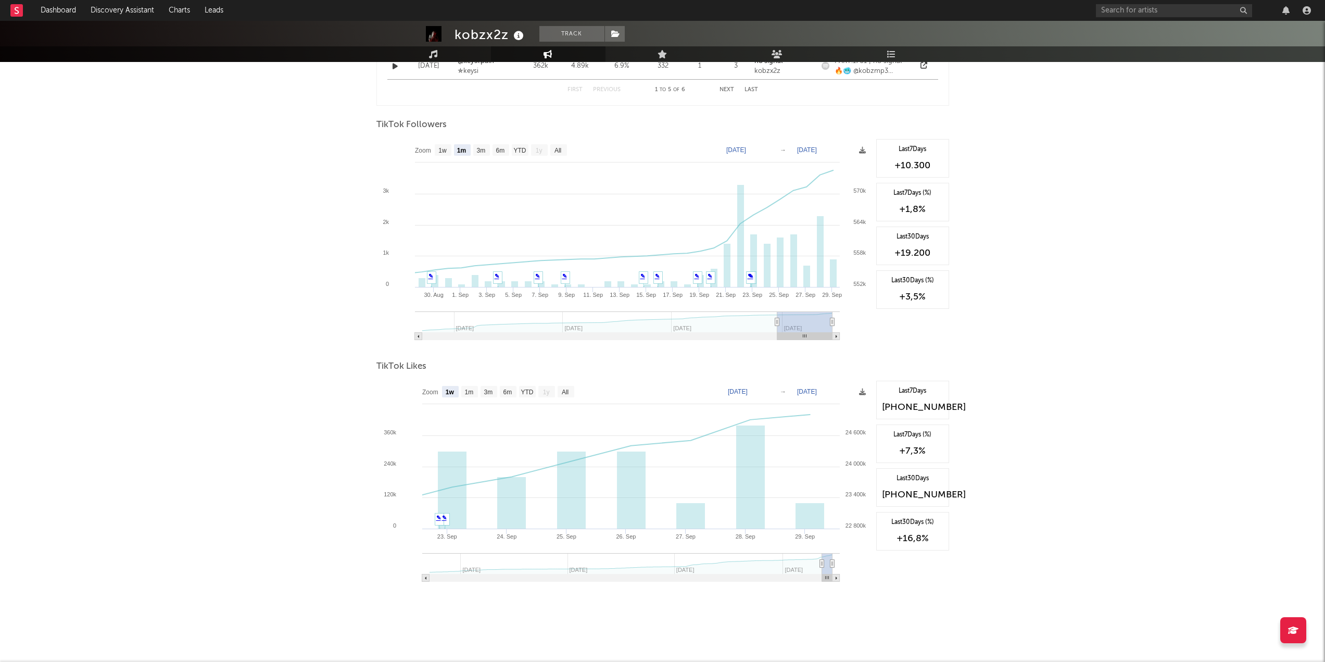
click at [466, 391] on text "1m" at bounding box center [468, 391] width 9 height 7
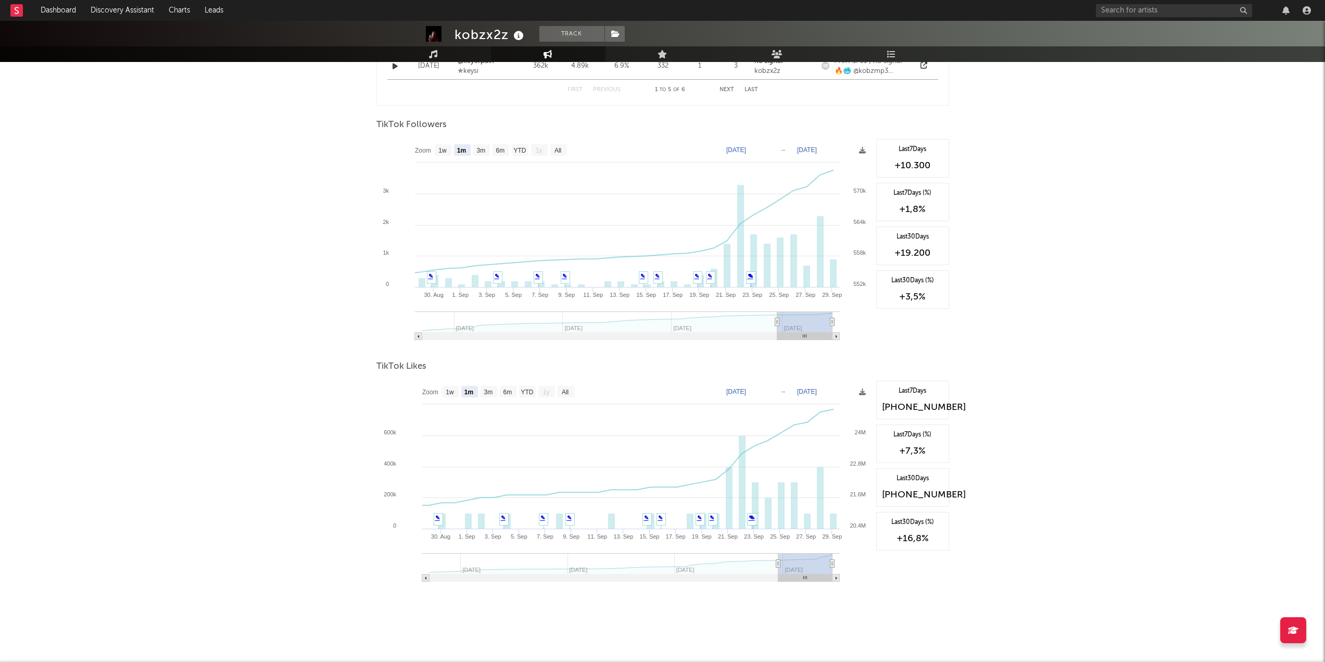
select select "1m"
type input "[DATE]"
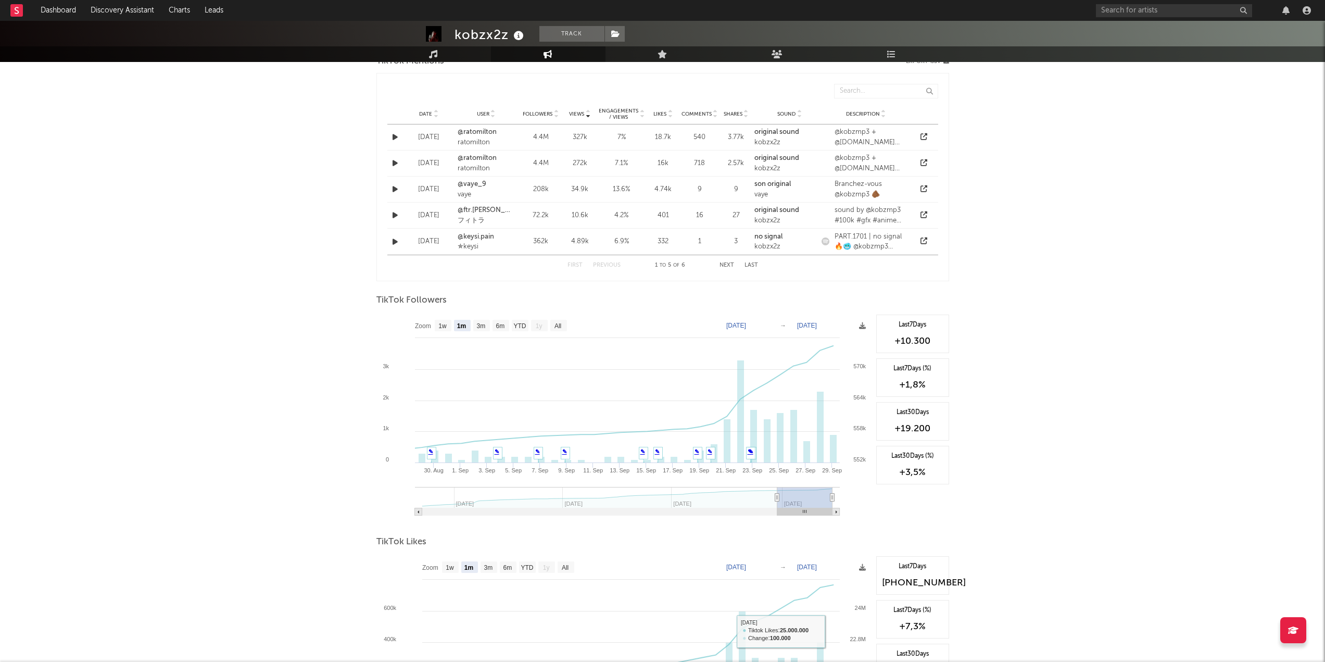
scroll to position [0, 0]
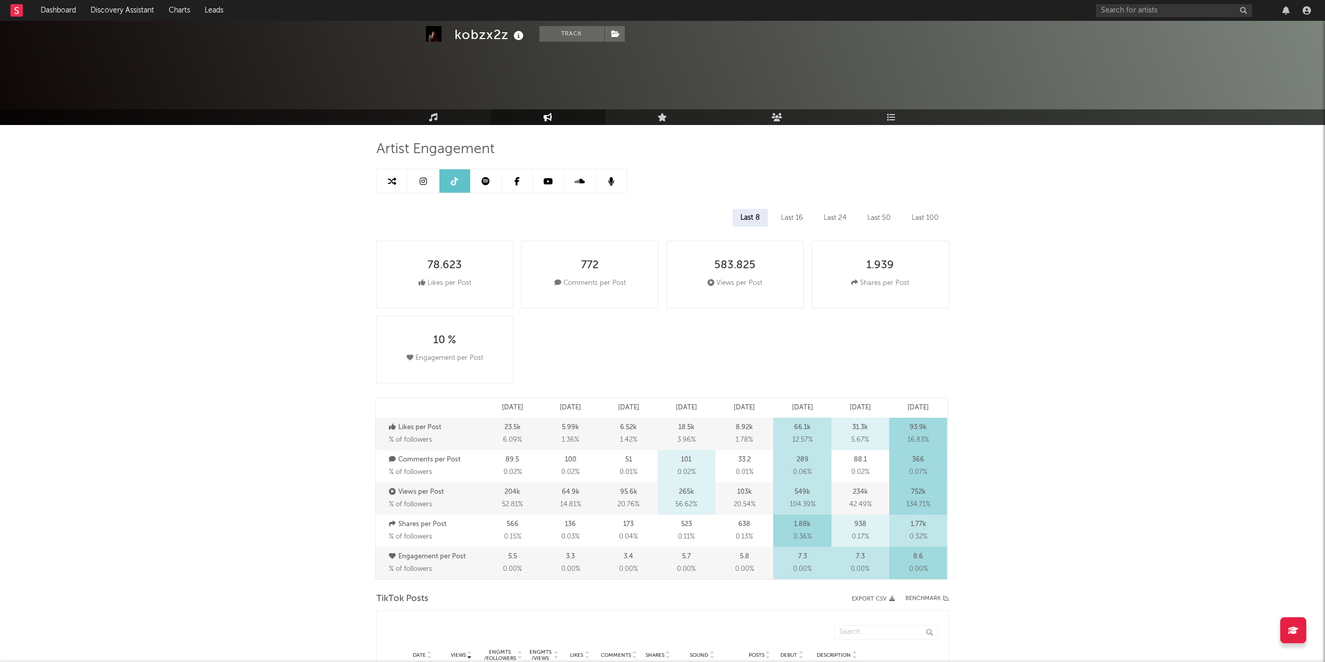
drag, startPoint x: 1071, startPoint y: 340, endPoint x: 1035, endPoint y: 146, distance: 196.9
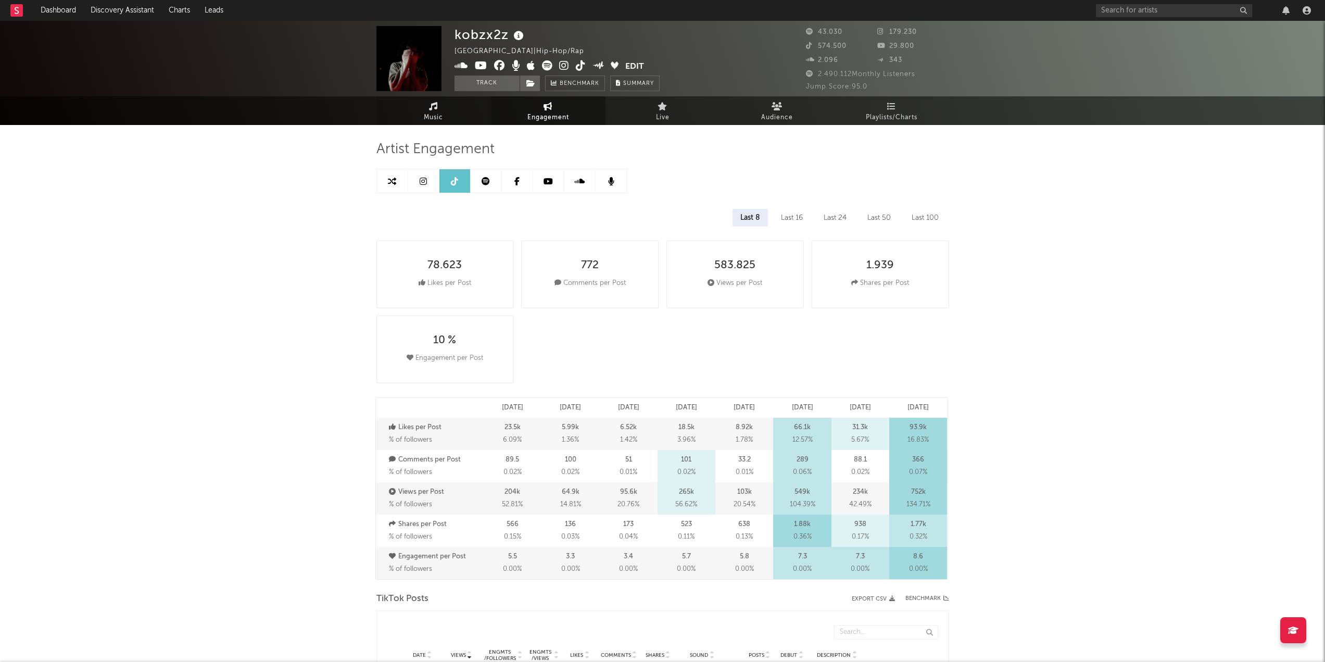
click at [439, 111] on span "Music" at bounding box center [433, 117] width 19 height 12
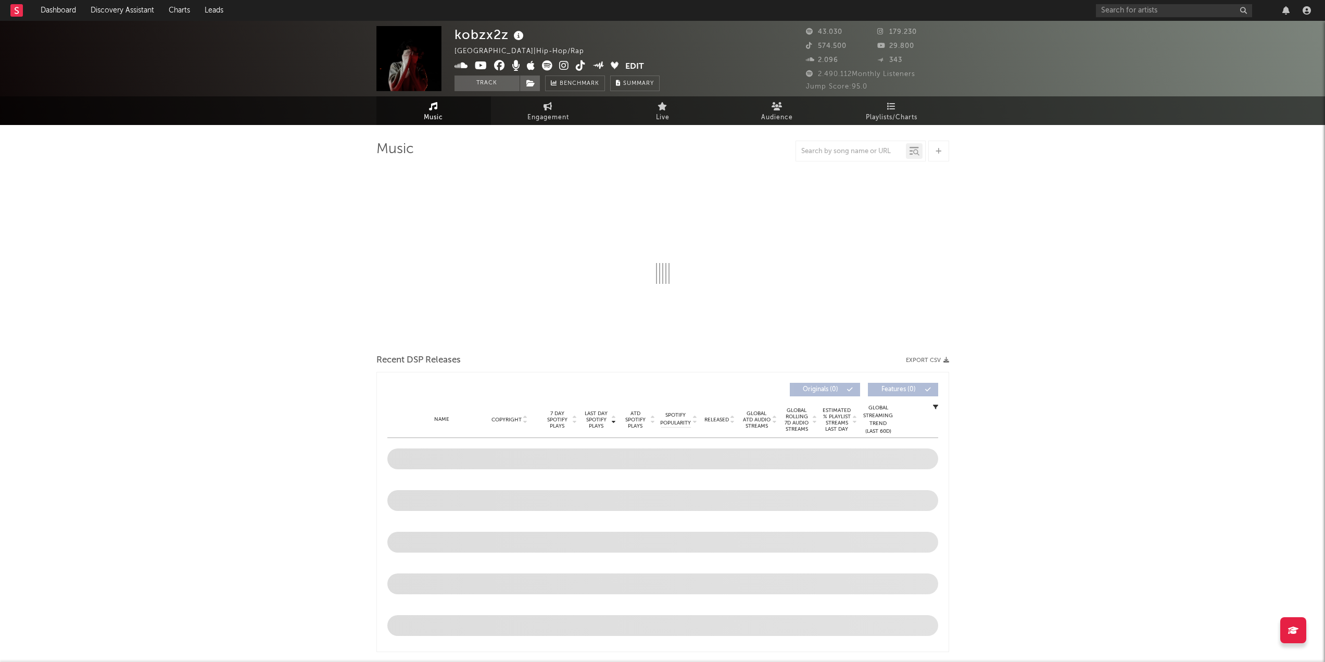
select select "6m"
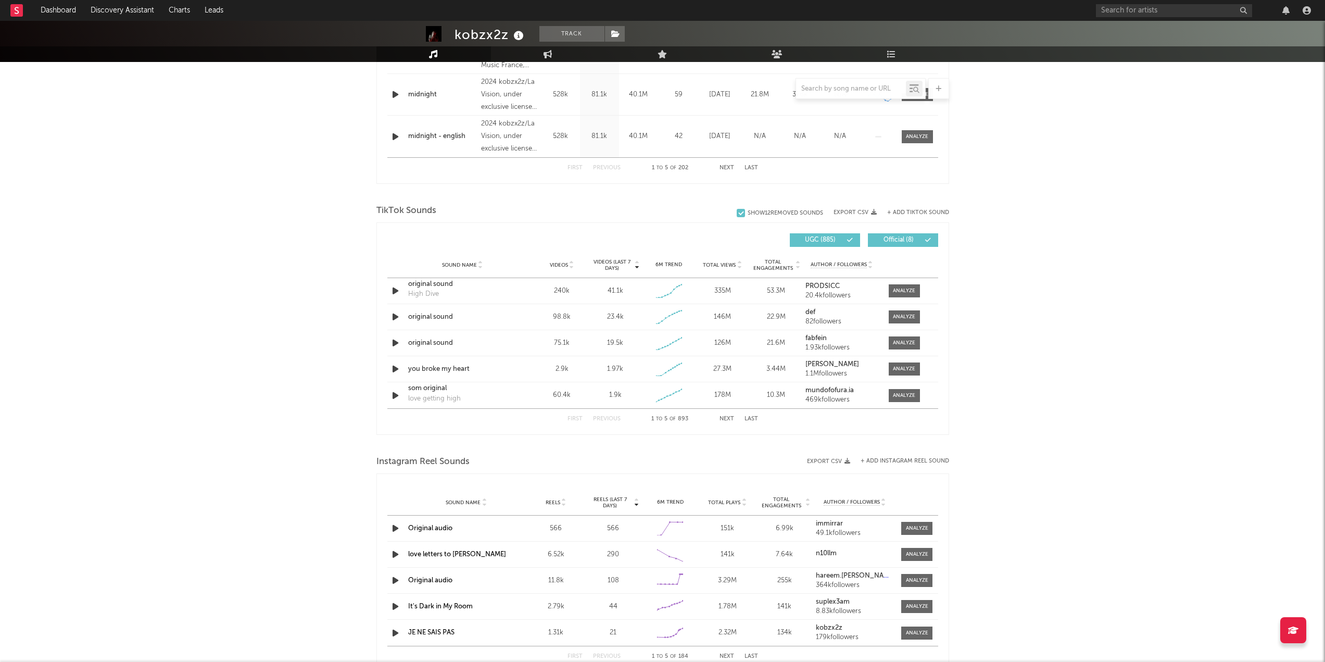
scroll to position [573, 0]
click at [571, 266] on icon at bounding box center [571, 265] width 5 height 4
click at [616, 263] on span "Videos (last 7 days)" at bounding box center [612, 263] width 42 height 12
drag, startPoint x: 681, startPoint y: 273, endPoint x: 675, endPoint y: 271, distance: 6.3
click at [680, 273] on div "Sound Name Videos Videos (last 7 days) Weekly Growth % 6M Trend Total Views Tot…" at bounding box center [662, 263] width 551 height 26
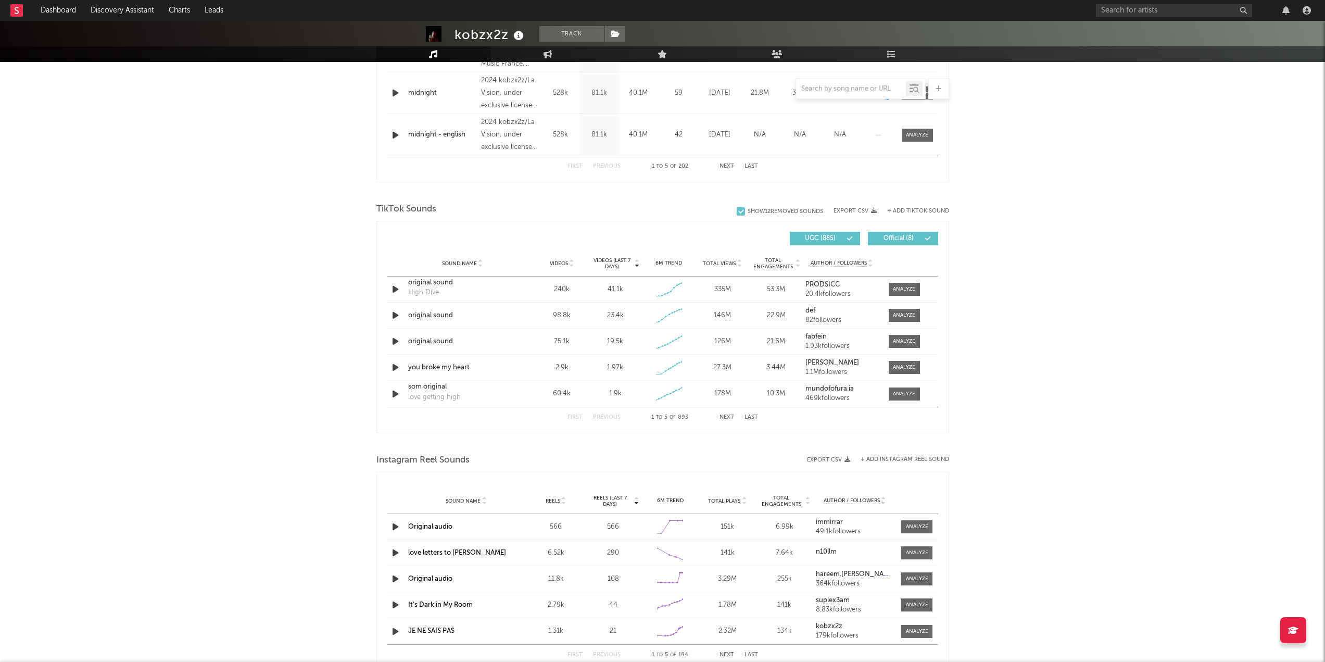
click at [673, 270] on div "Sound Name Videos Videos (last 7 days) Weekly Growth % 6M Trend Total Views Tot…" at bounding box center [662, 263] width 551 height 26
click at [673, 266] on div "6M Trend" at bounding box center [669, 263] width 48 height 8
click at [713, 261] on span "Total Views" at bounding box center [719, 263] width 33 height 6
click at [767, 264] on span "Total Engagements" at bounding box center [773, 263] width 42 height 12
click at [555, 260] on span "Videos" at bounding box center [559, 263] width 18 height 6
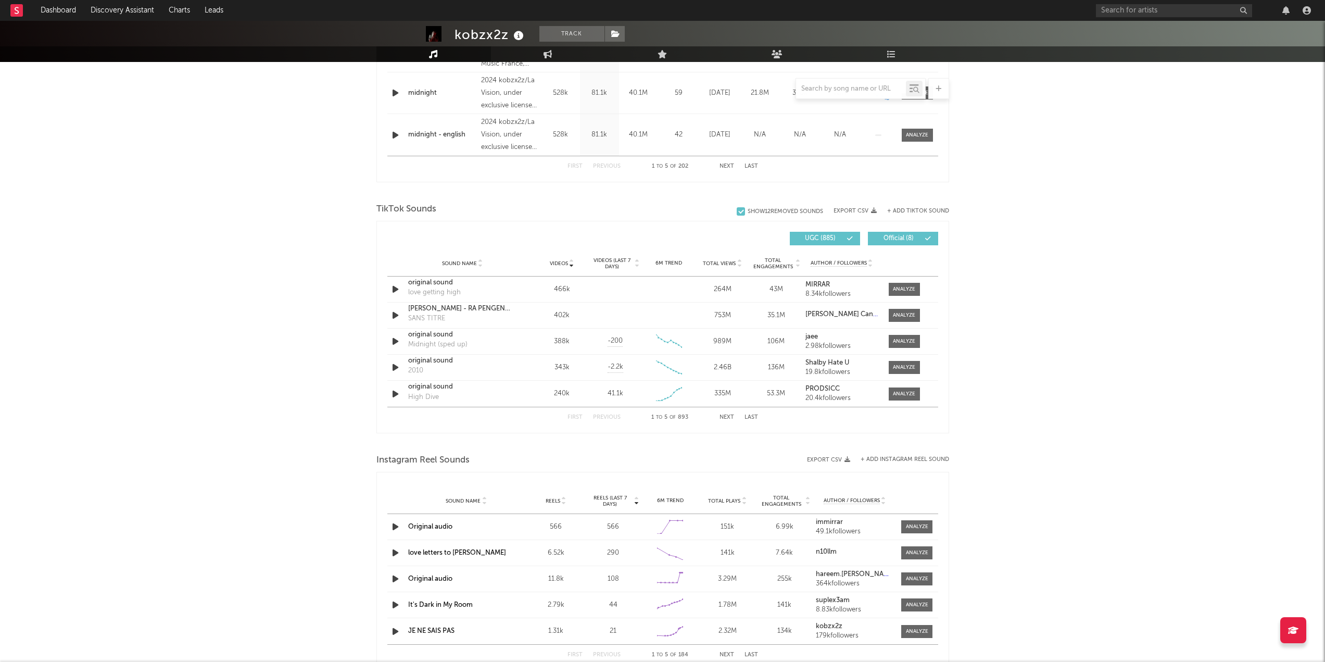
click at [625, 262] on span "Videos (last 7 days)" at bounding box center [612, 263] width 42 height 12
click at [912, 370] on div at bounding box center [904, 367] width 22 height 8
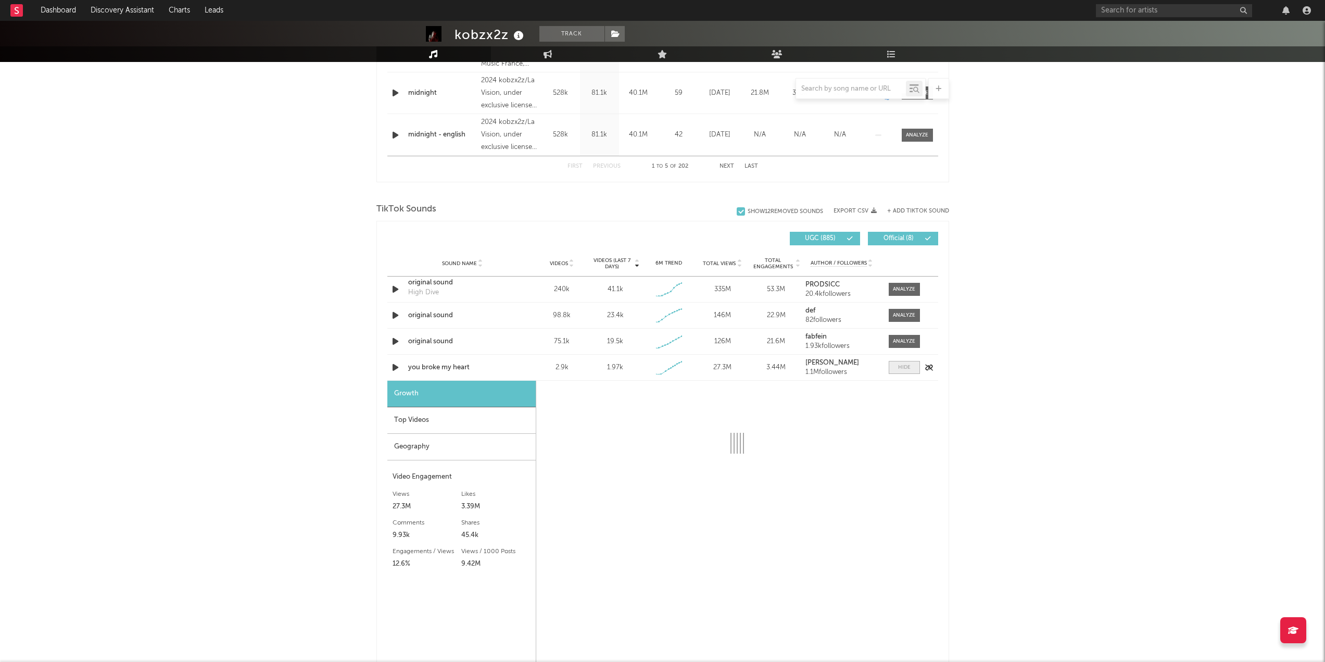
select select "1w"
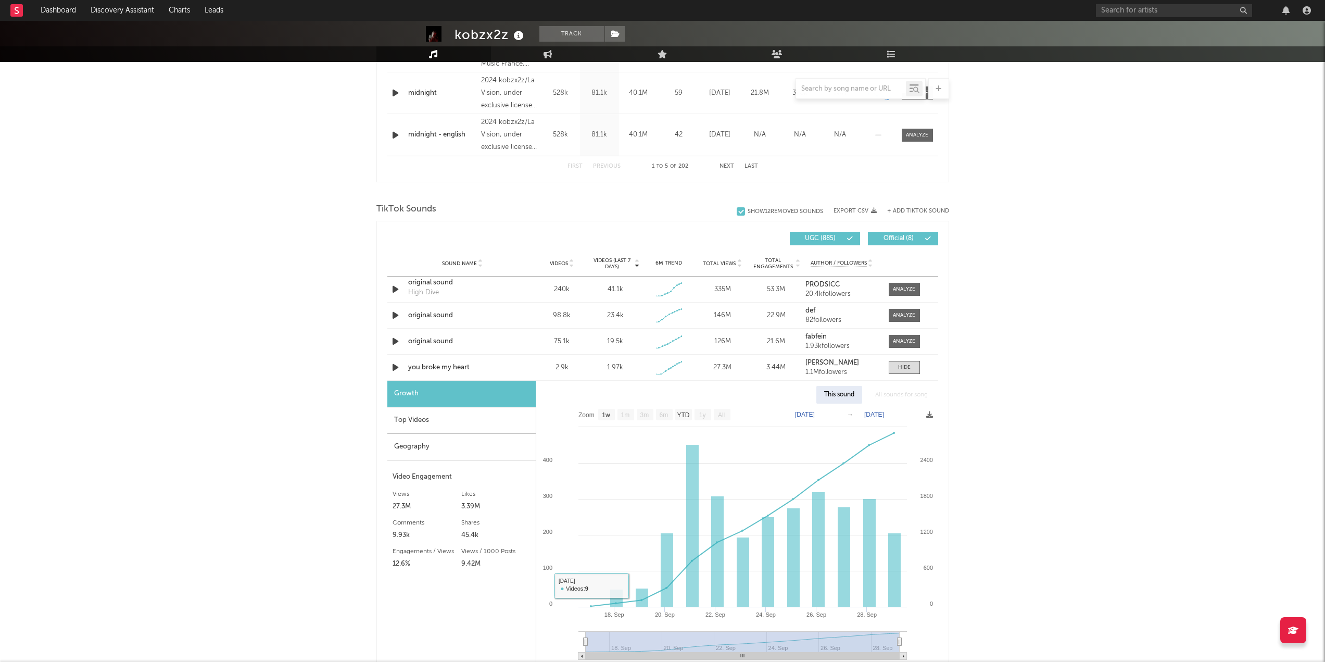
click at [467, 411] on div "Top Videos" at bounding box center [461, 420] width 148 height 27
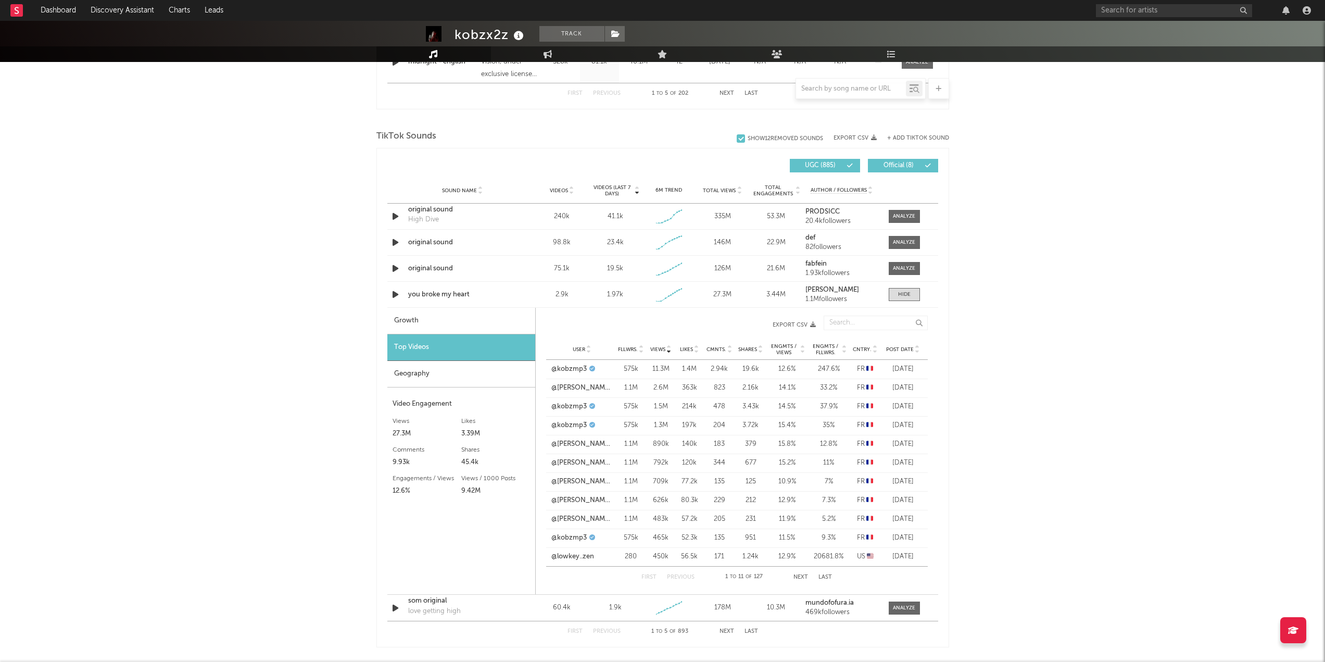
drag, startPoint x: 947, startPoint y: 442, endPoint x: 949, endPoint y: 456, distance: 13.7
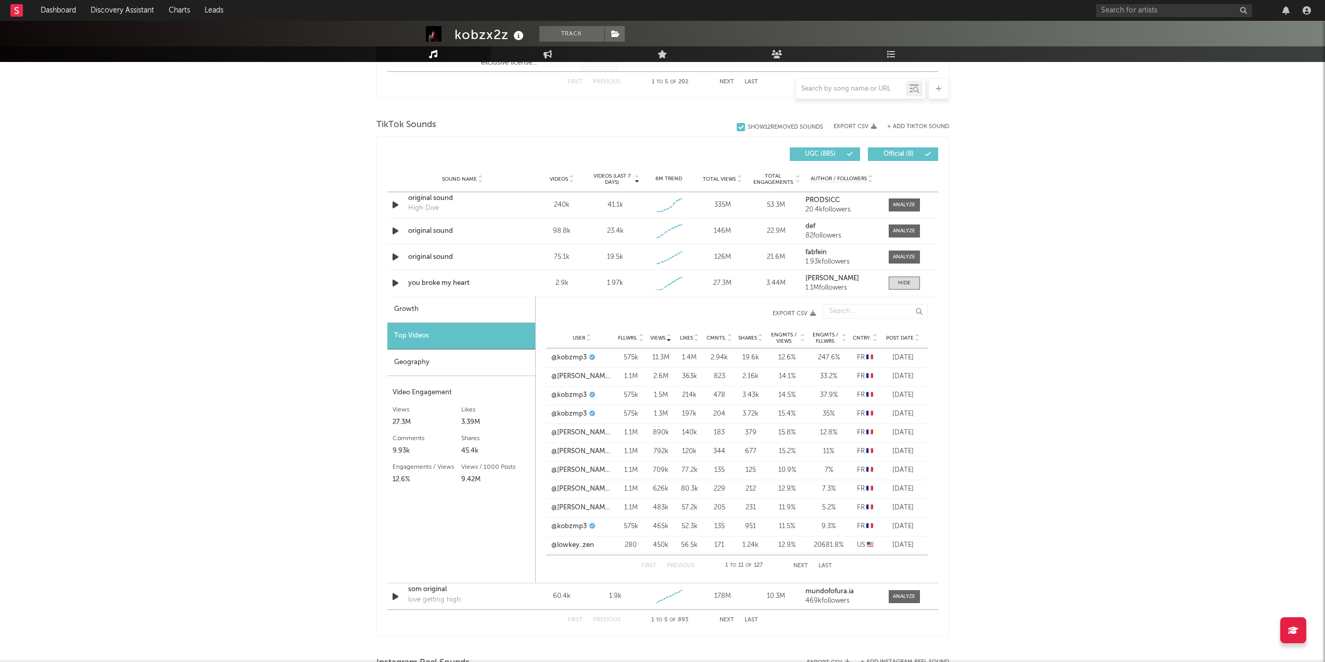
click at [898, 323] on div "Views User Fllwrs. Views Likes Cmnts. Shares Engmts / Views Engmts / Fllwrs. Cn…" at bounding box center [737, 313] width 382 height 29
click at [900, 338] on span "Post Date" at bounding box center [900, 338] width 28 height 6
click at [794, 566] on button "Next" at bounding box center [801, 566] width 15 height 6
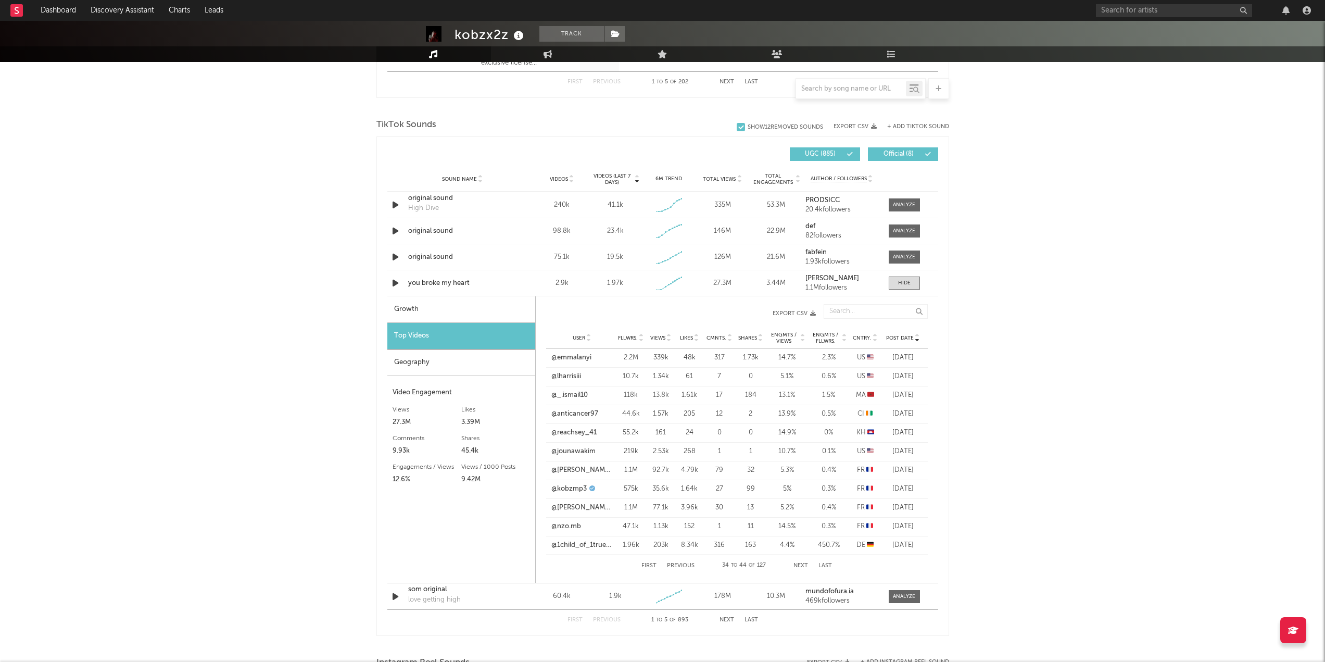
click at [801, 563] on button "Next" at bounding box center [801, 566] width 15 height 6
click at [791, 564] on div "First Previous 45 to 55 of 127 Next Last" at bounding box center [737, 565] width 191 height 21
click at [796, 566] on button "Next" at bounding box center [801, 566] width 15 height 6
click at [808, 315] on button "Export CSV" at bounding box center [686, 313] width 259 height 6
